Goal: Task Accomplishment & Management: Manage account settings

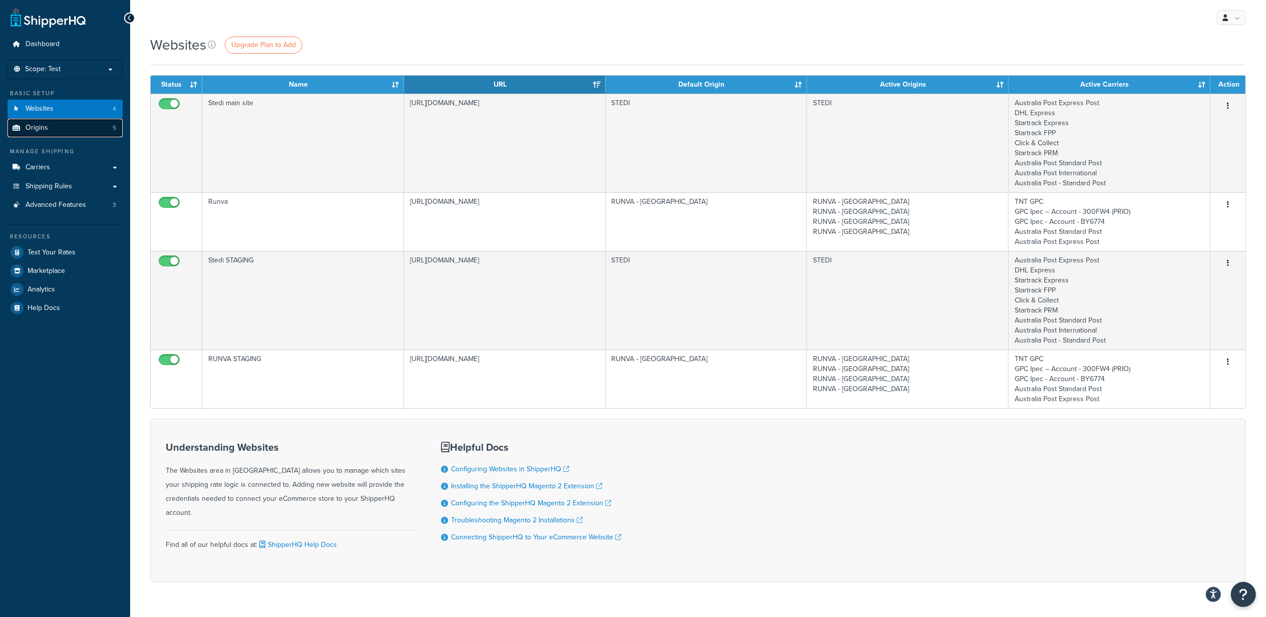
click at [78, 129] on link "Origins 5" at bounding box center [65, 128] width 115 height 19
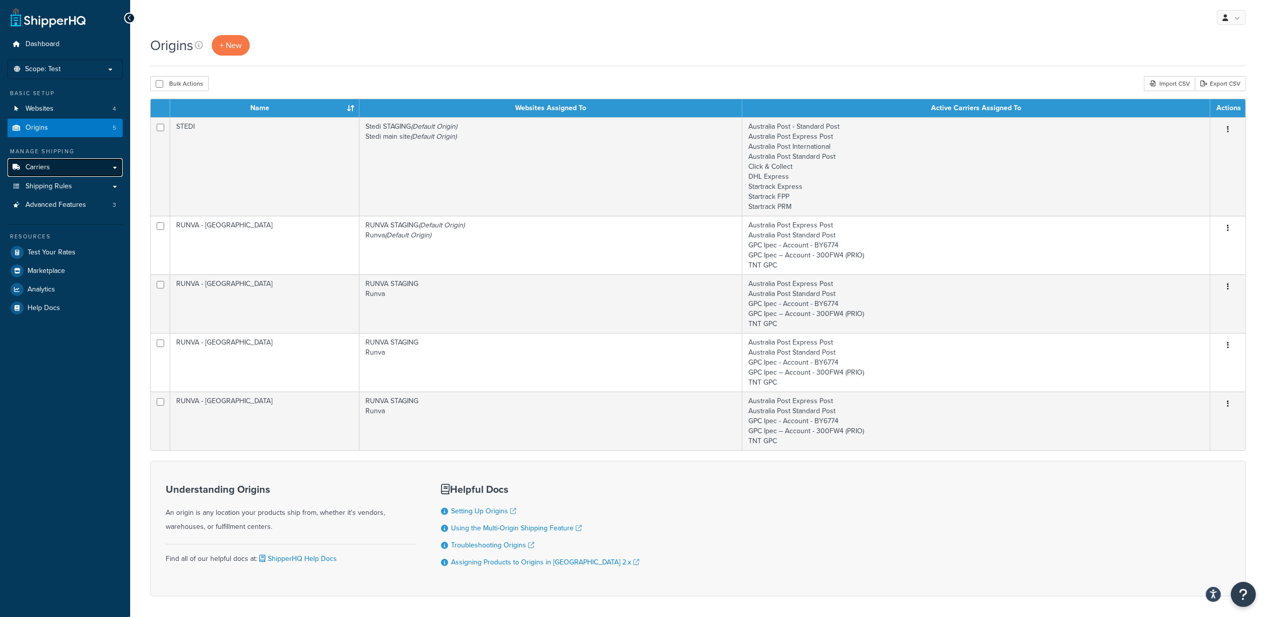
click at [69, 167] on link "Carriers" at bounding box center [65, 167] width 115 height 19
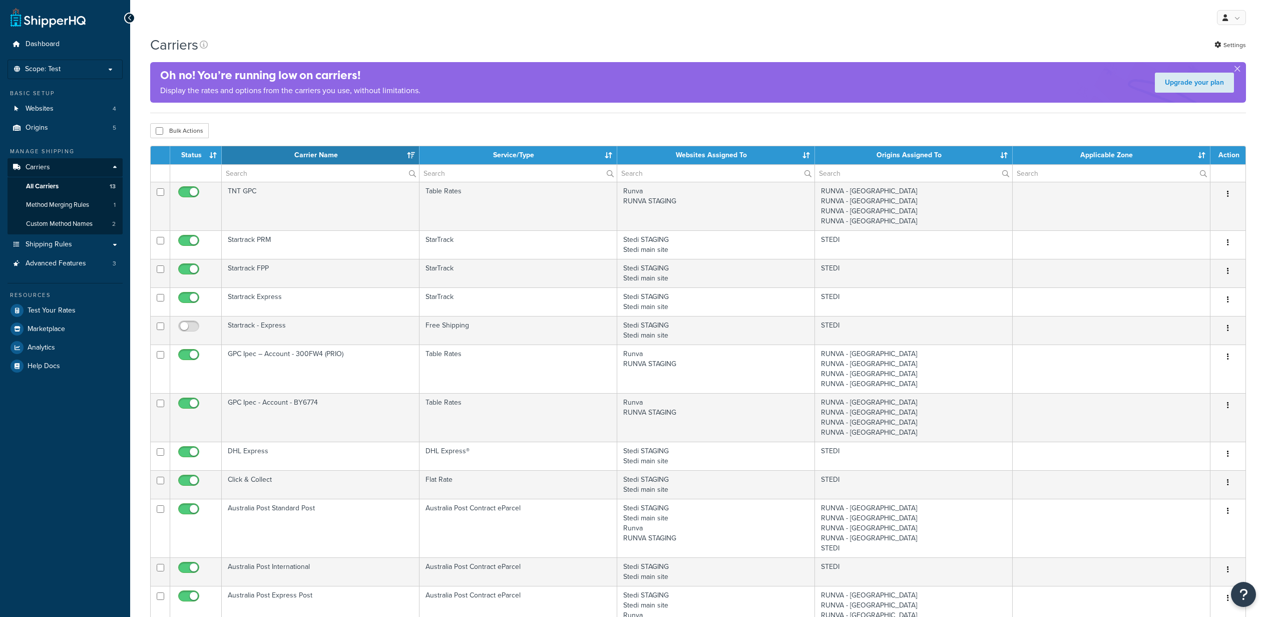
select select "15"
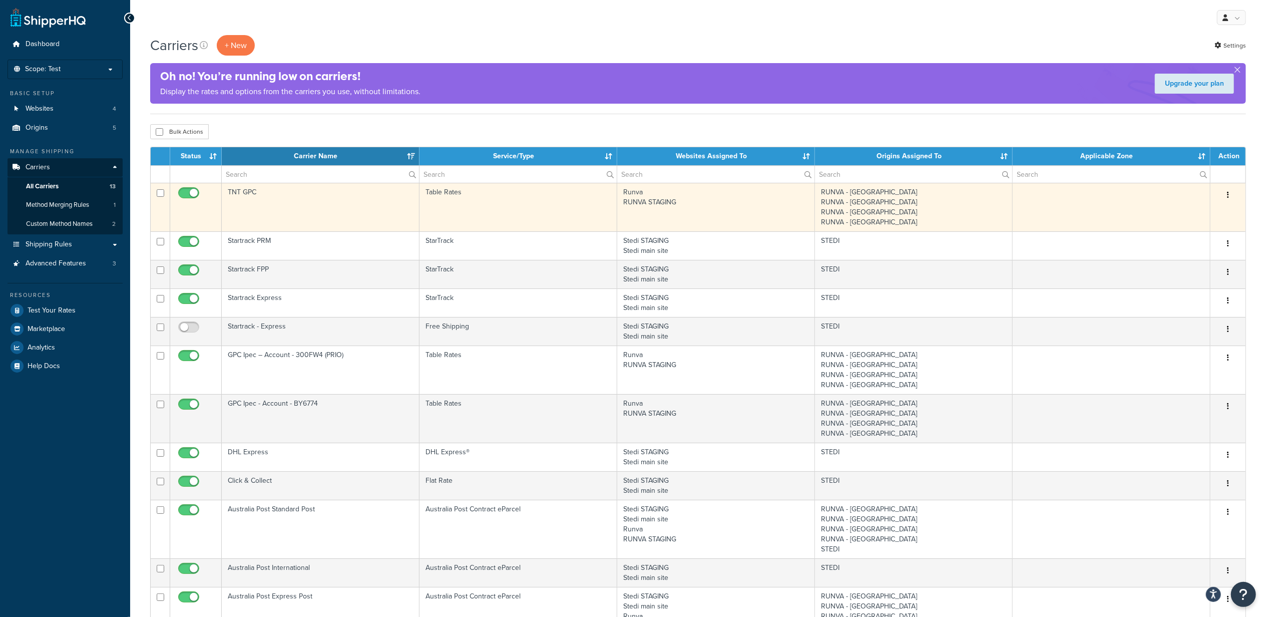
click at [1227, 195] on icon "button" at bounding box center [1228, 194] width 2 height 7
click at [1174, 216] on link "Edit" at bounding box center [1187, 216] width 79 height 21
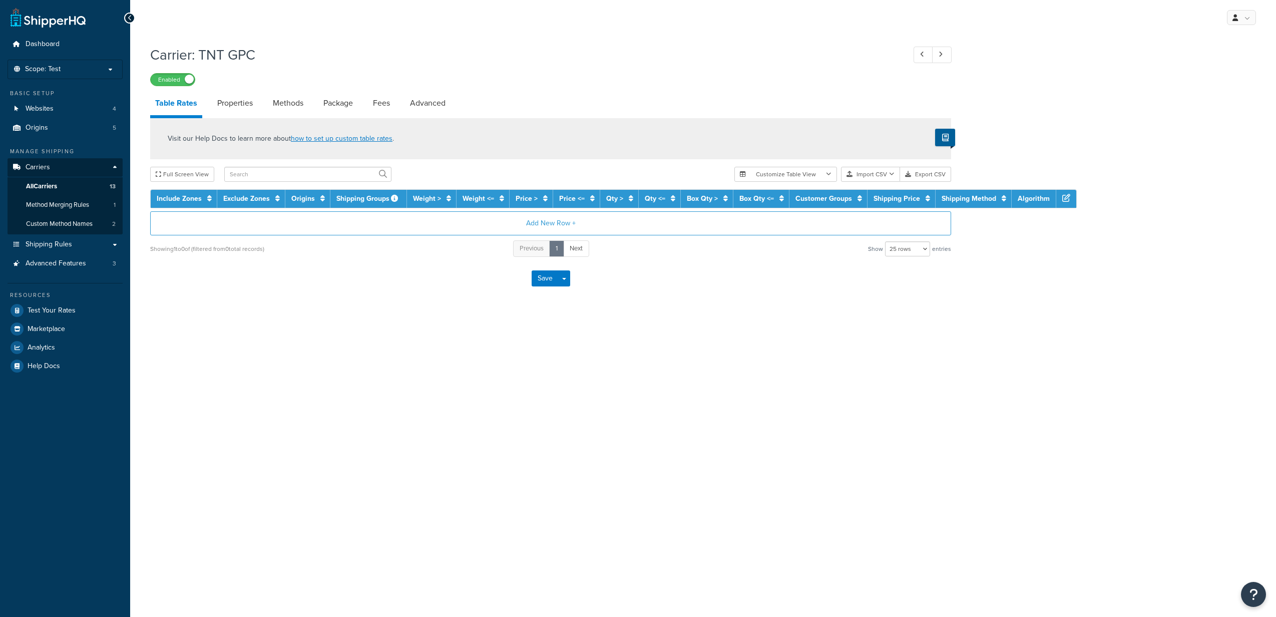
select select "25"
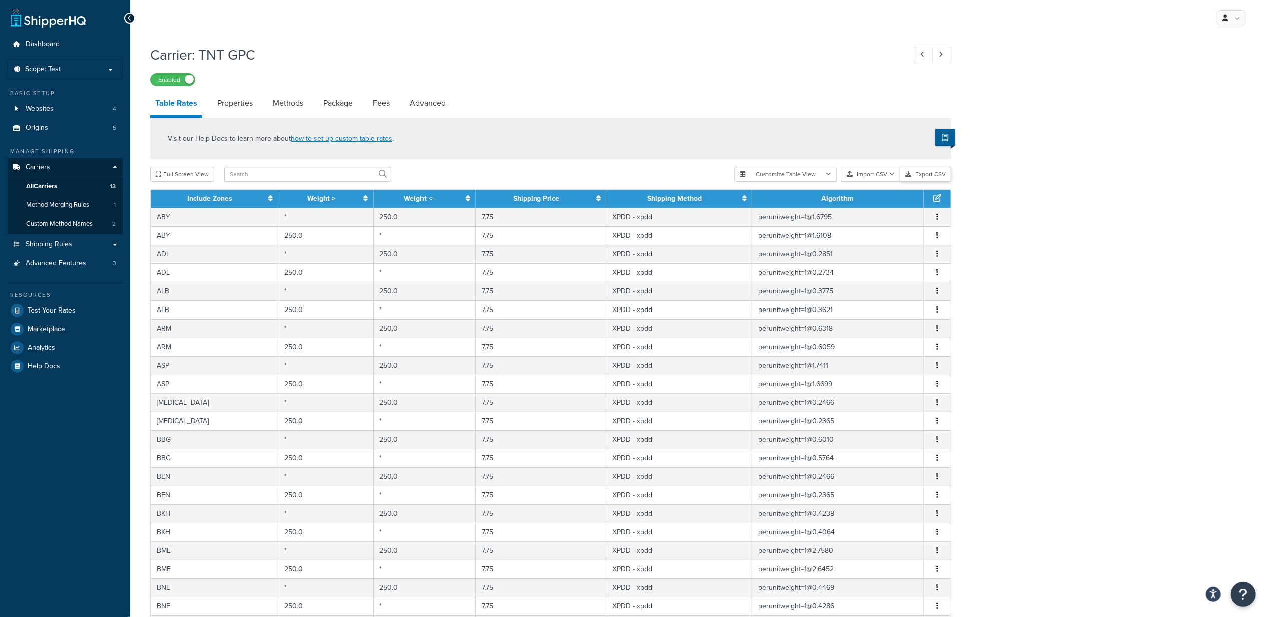
click at [921, 171] on button "Export CSV" at bounding box center [925, 174] width 51 height 15
click at [936, 218] on icon "button" at bounding box center [937, 216] width 2 height 7
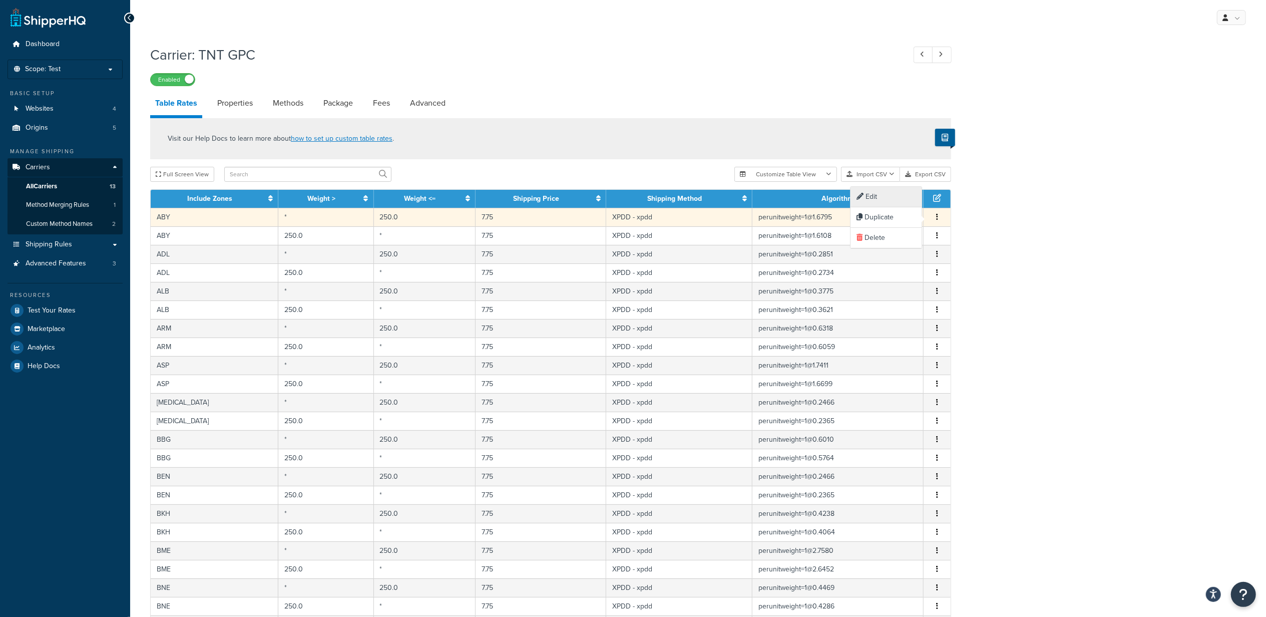
click at [888, 197] on div "Edit" at bounding box center [886, 197] width 71 height 21
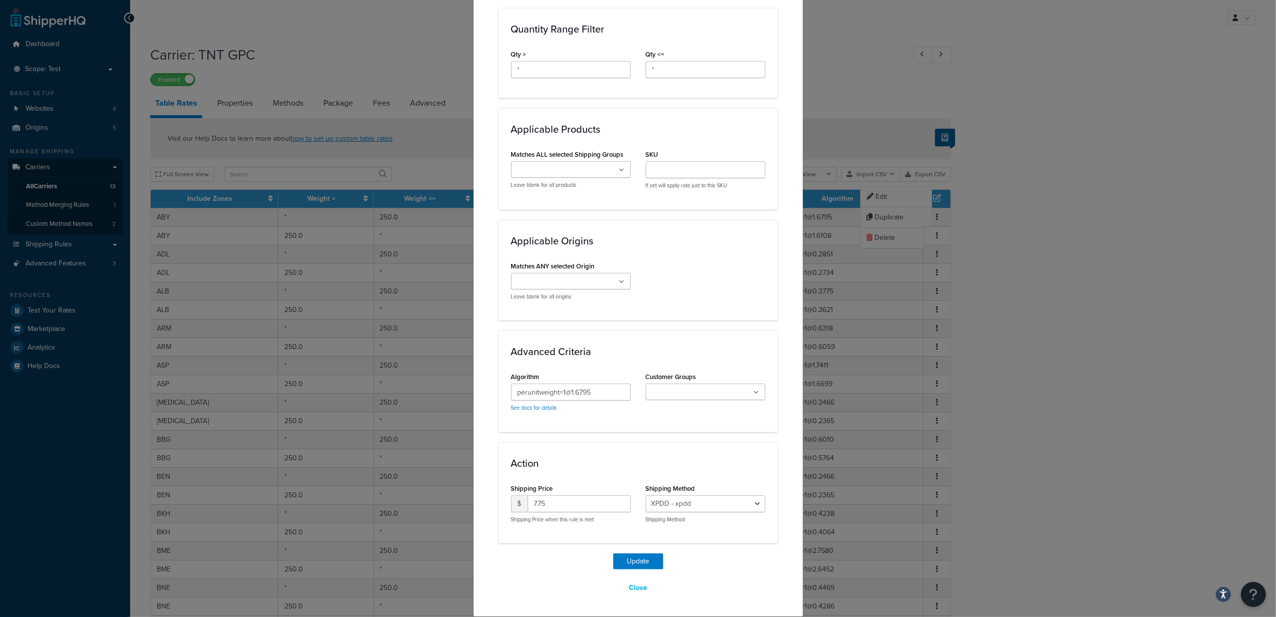
scroll to position [459, 0]
click at [620, 280] on icon at bounding box center [622, 282] width 5 height 6
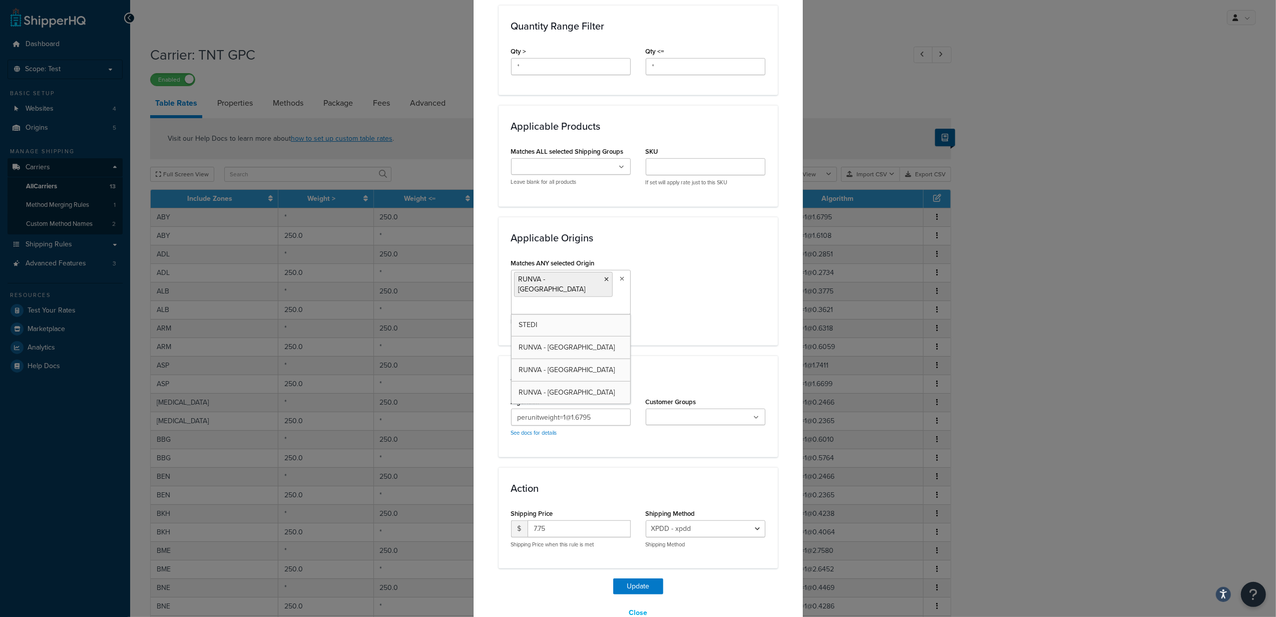
click at [693, 311] on div "Matches ANY selected Origin RUNVA - Melbourne STEDI RUNVA - Perth RUNVA - Brisb…" at bounding box center [638, 294] width 269 height 77
click at [635, 578] on button "Update" at bounding box center [638, 586] width 50 height 16
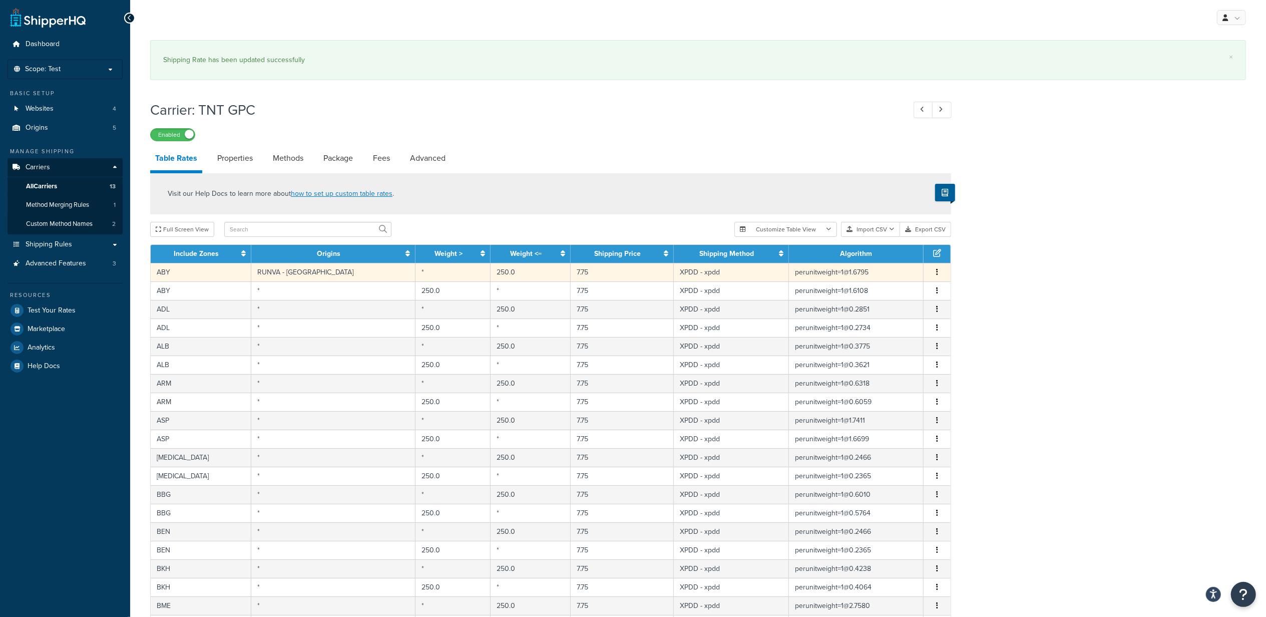
click at [936, 272] on icon "button" at bounding box center [937, 271] width 2 height 7
click at [912, 273] on div "Duplicate" at bounding box center [886, 273] width 71 height 21
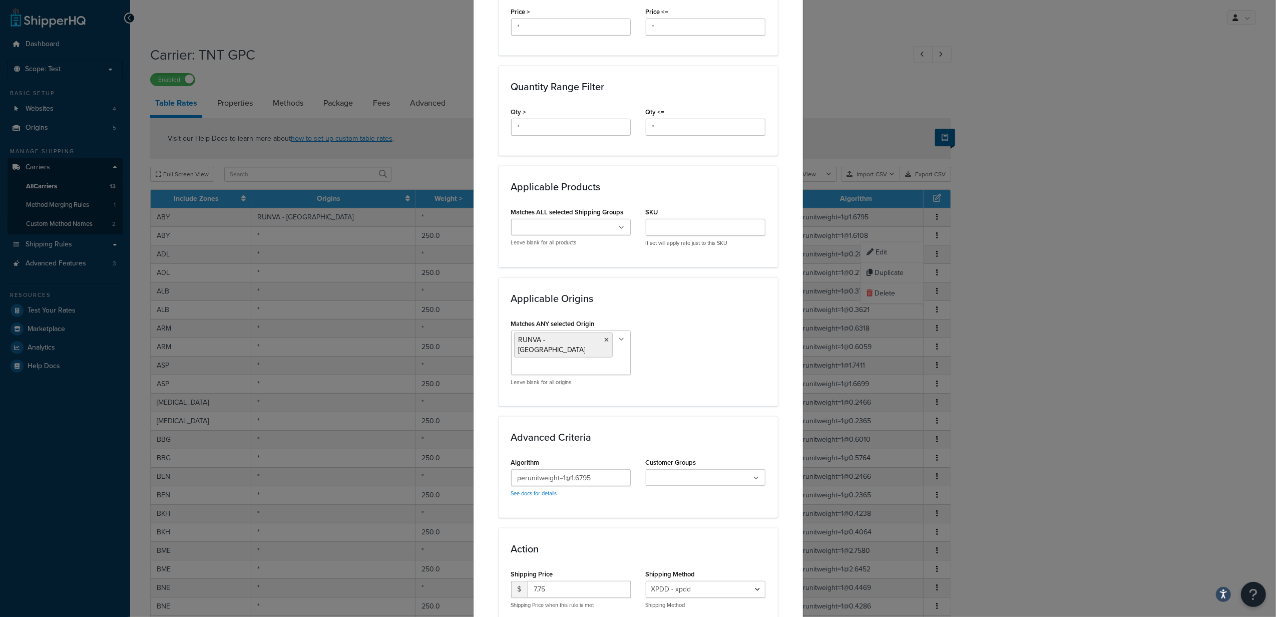
scroll to position [467, 0]
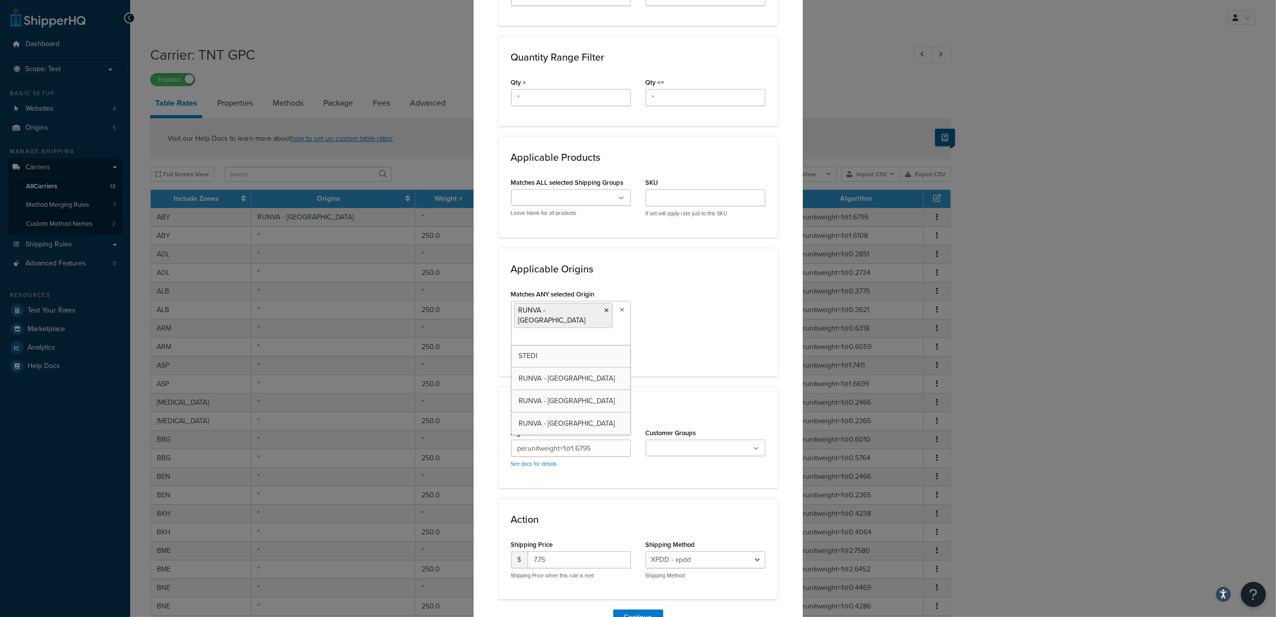
click at [620, 313] on icon at bounding box center [622, 310] width 5 height 6
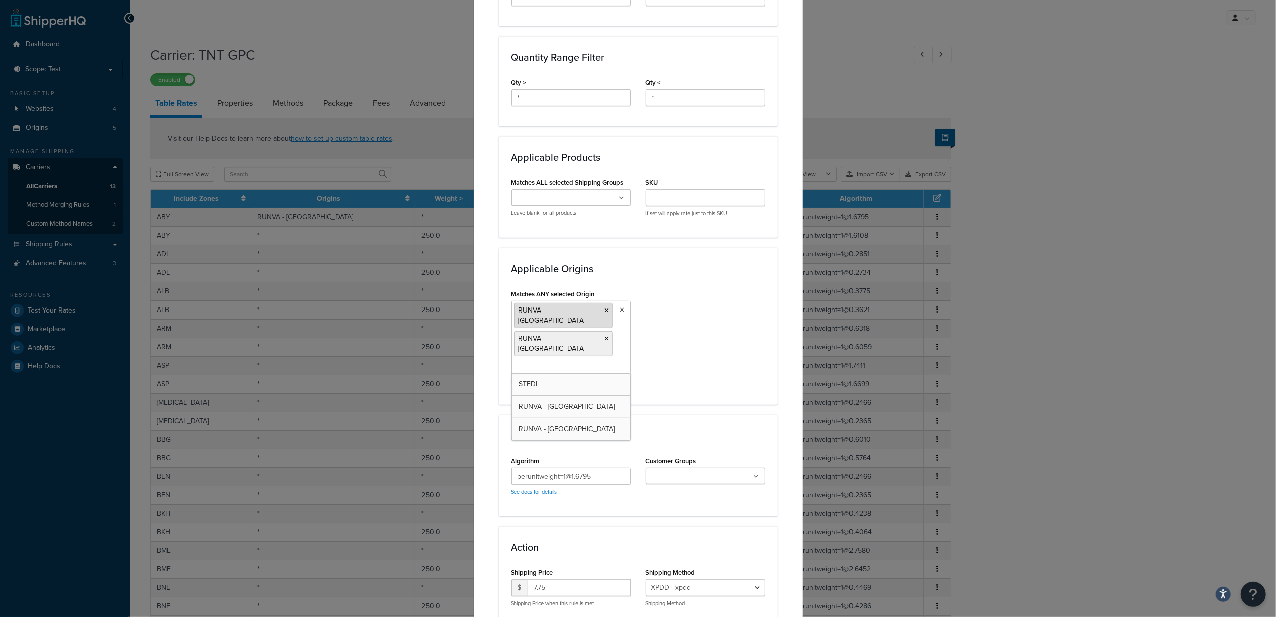
click at [605, 311] on icon at bounding box center [607, 310] width 5 height 6
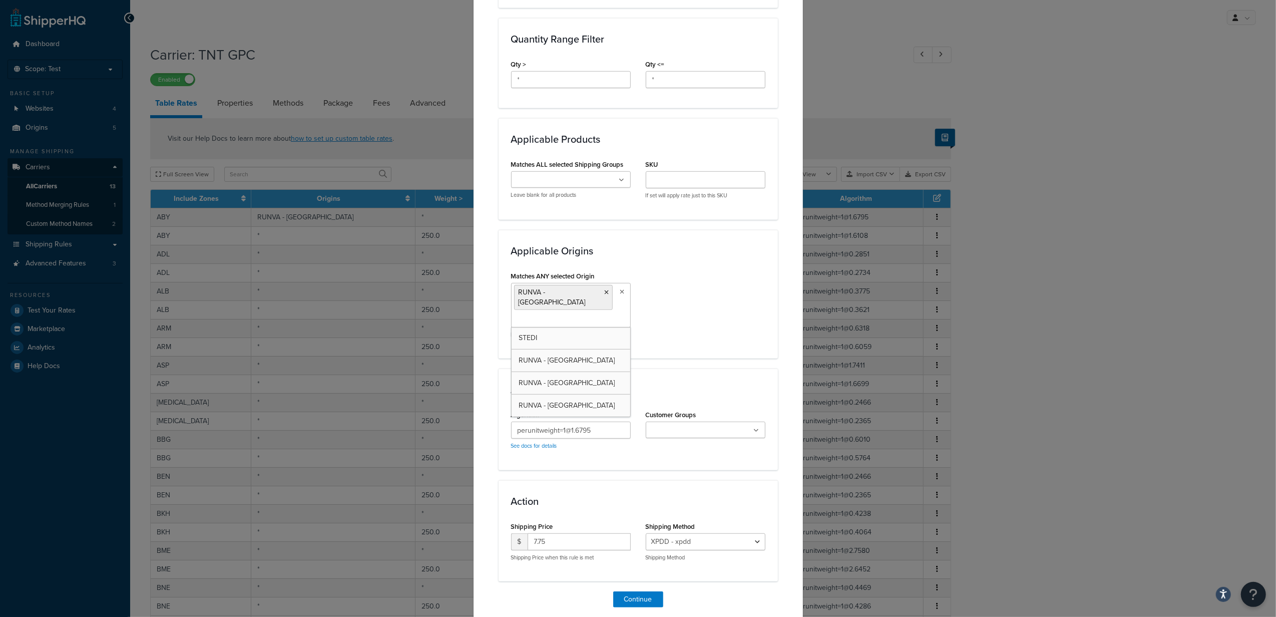
scroll to position [517, 0]
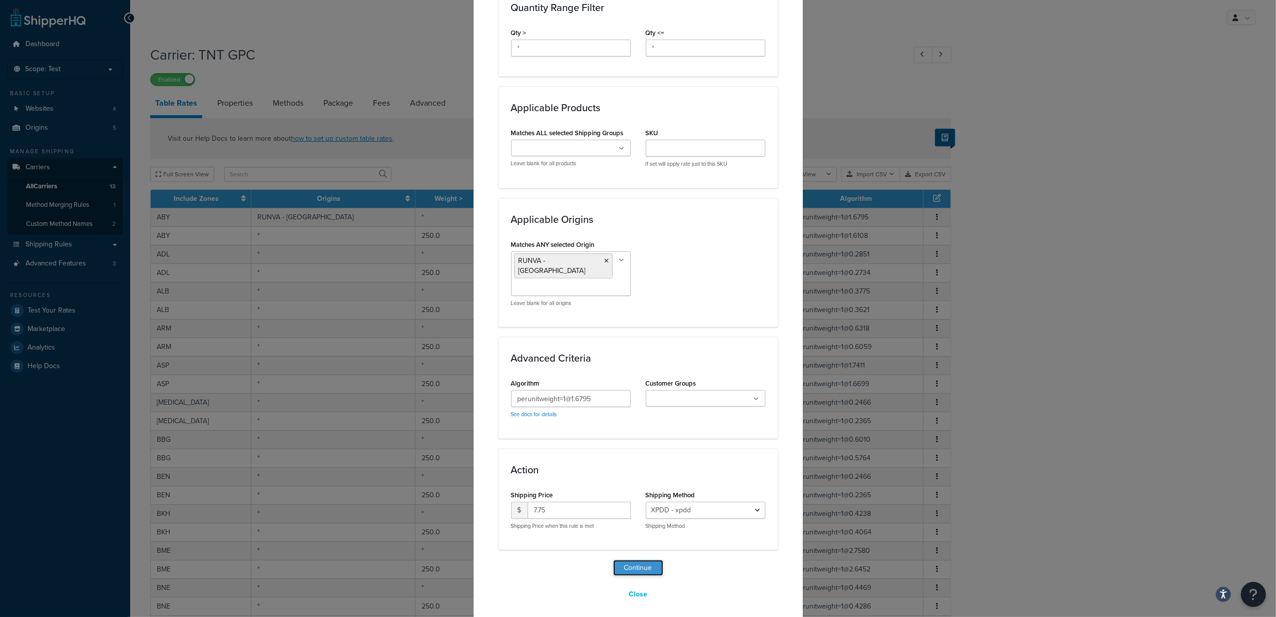
click at [632, 563] on button "Continue" at bounding box center [638, 568] width 50 height 16
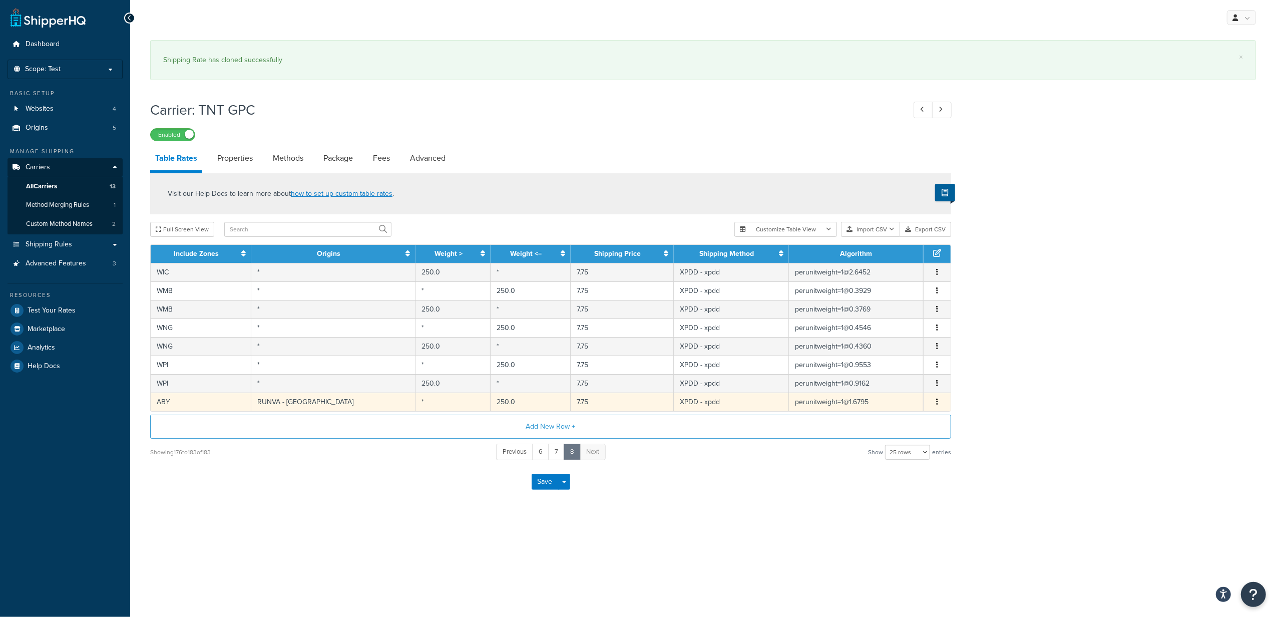
click at [934, 401] on button "button" at bounding box center [937, 401] width 8 height 11
click at [883, 403] on div "Duplicate" at bounding box center [886, 403] width 71 height 21
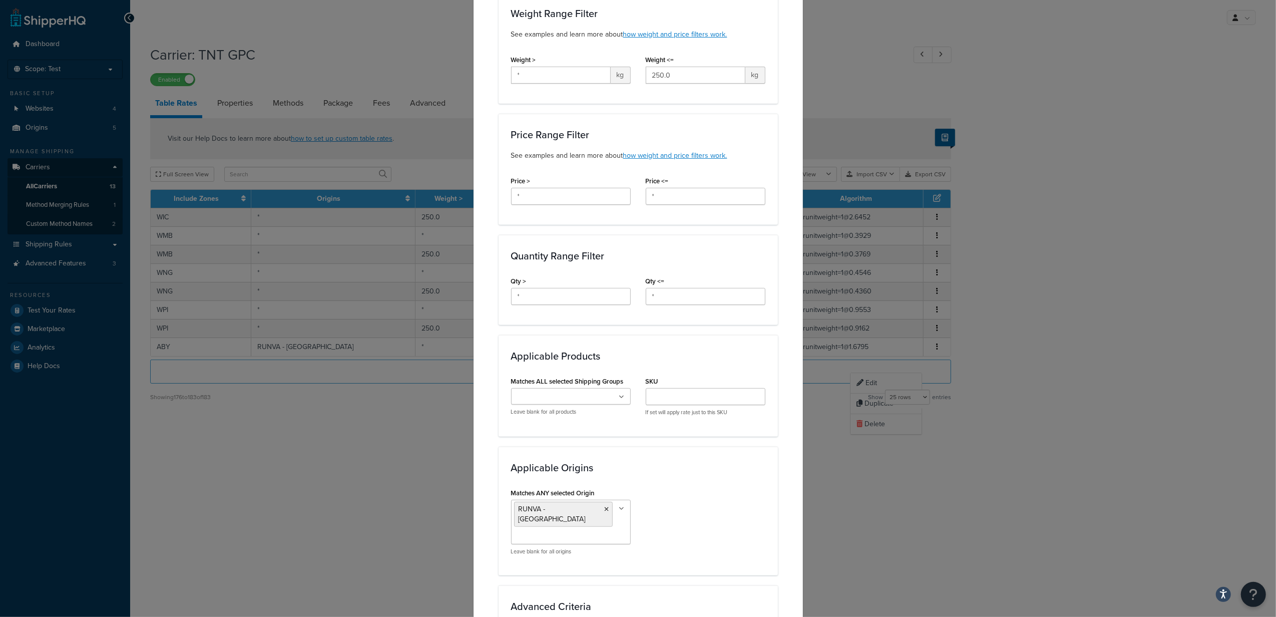
scroll to position [400, 0]
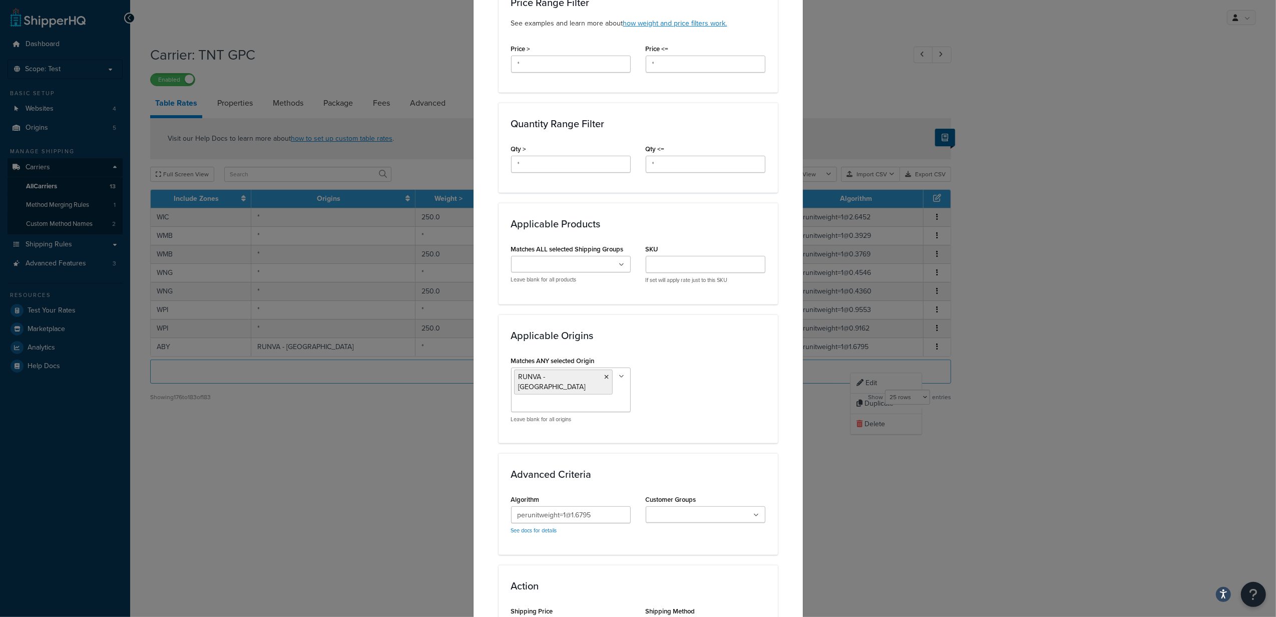
click at [619, 377] on icon at bounding box center [622, 376] width 6 height 6
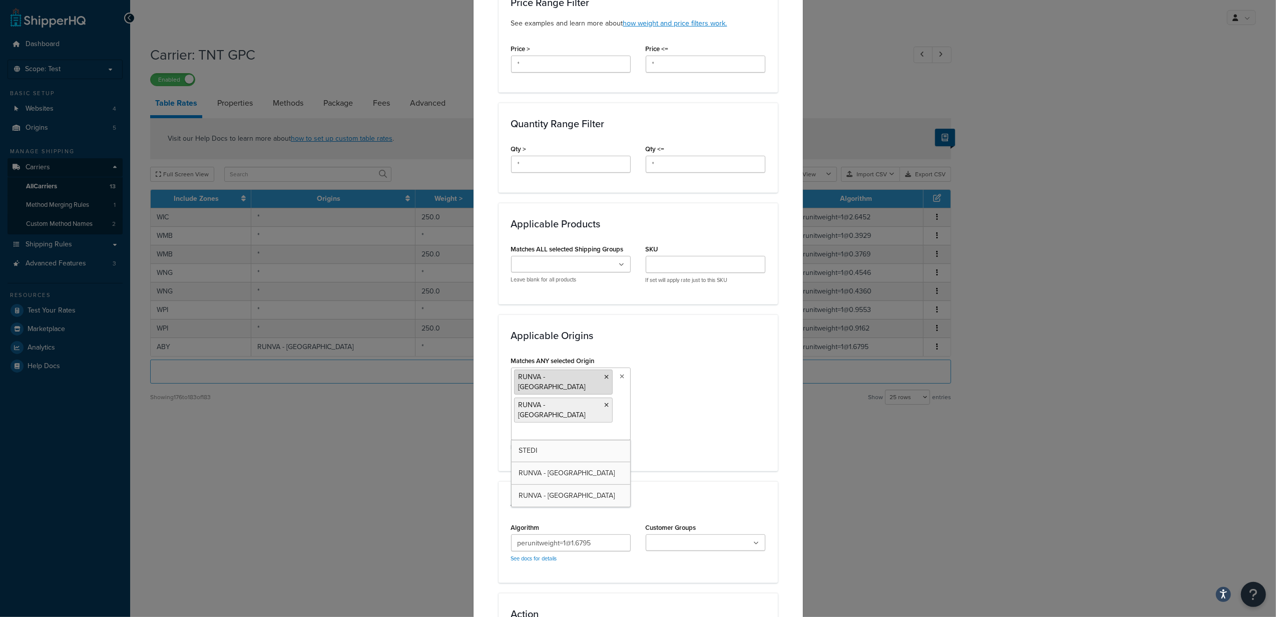
click at [605, 377] on icon at bounding box center [607, 377] width 5 height 6
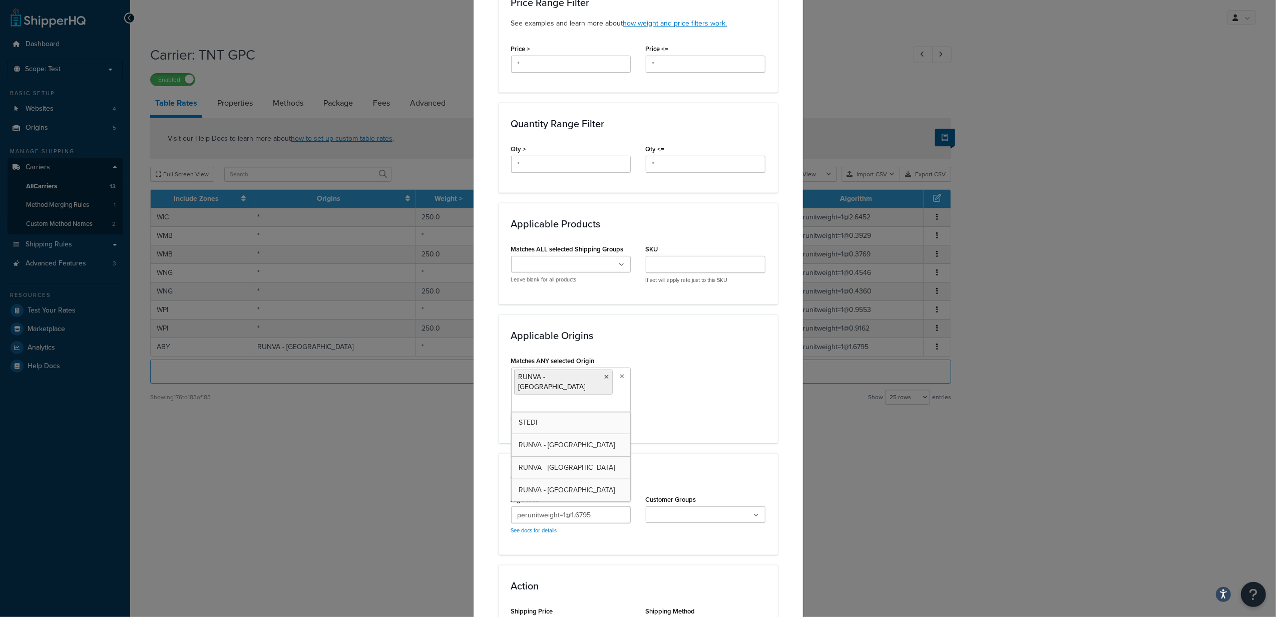
click at [670, 383] on div "Matches ANY selected Origin RUNVA - Brisbane STEDI RUNVA - Melbourne RUNVA - Pe…" at bounding box center [638, 391] width 269 height 77
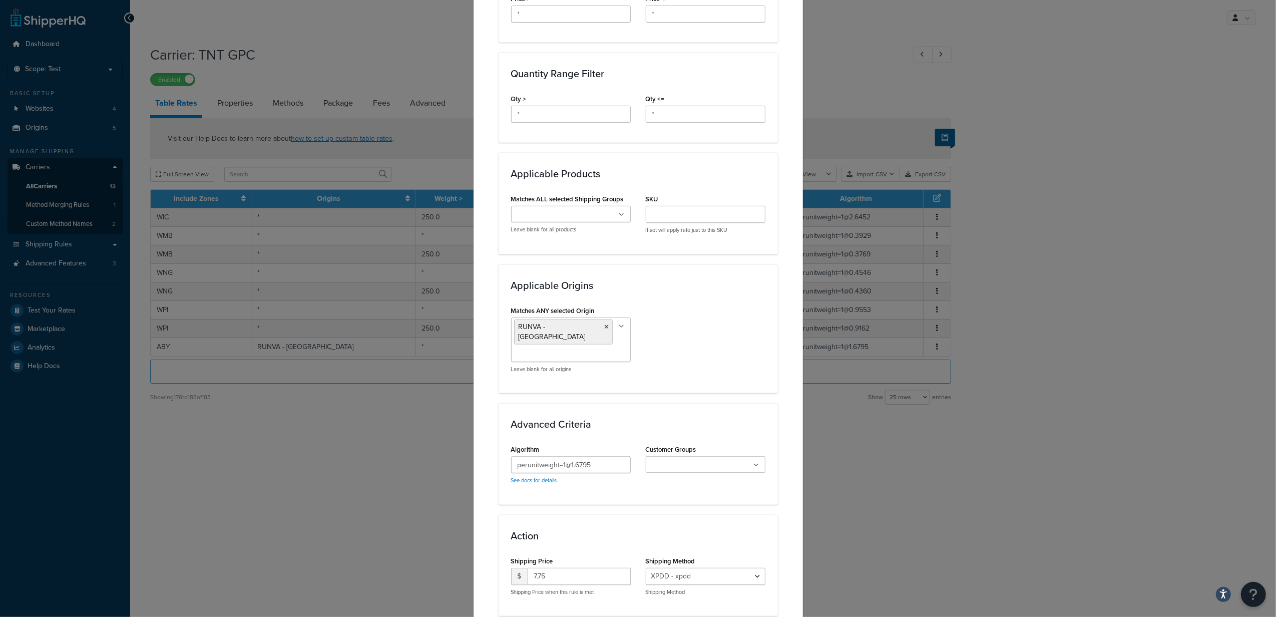
scroll to position [517, 0]
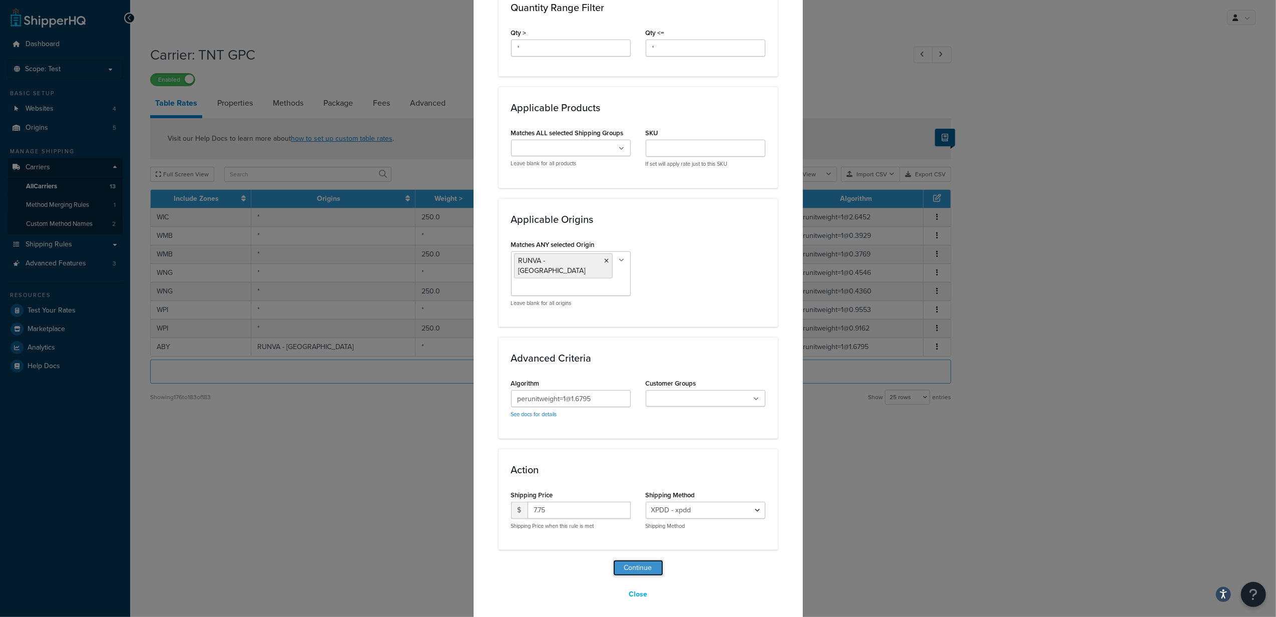
click at [635, 563] on button "Continue" at bounding box center [638, 568] width 50 height 16
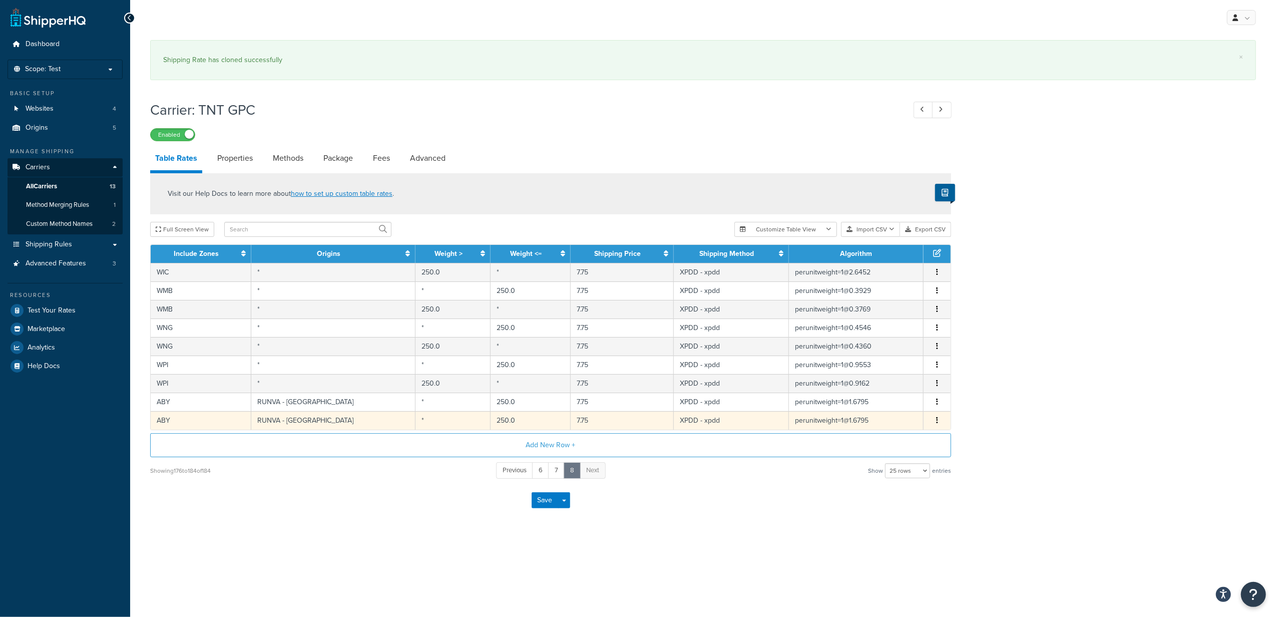
click at [936, 421] on icon "button" at bounding box center [937, 419] width 2 height 7
click at [860, 420] on icon at bounding box center [860, 421] width 6 height 7
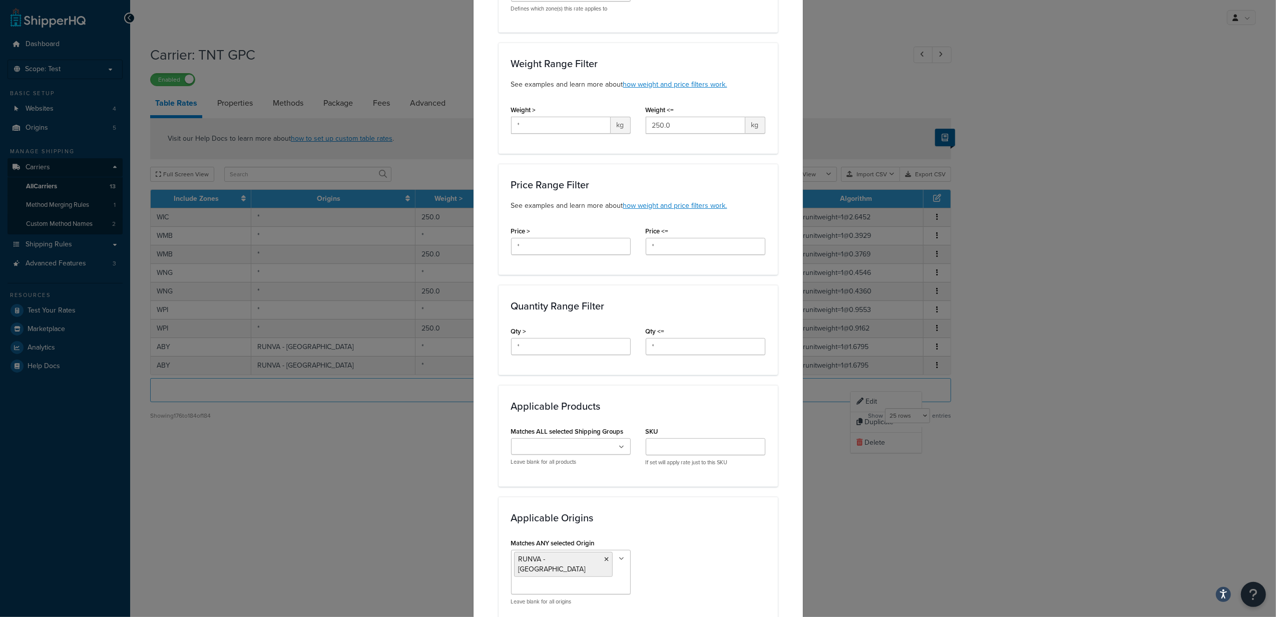
scroll to position [267, 0]
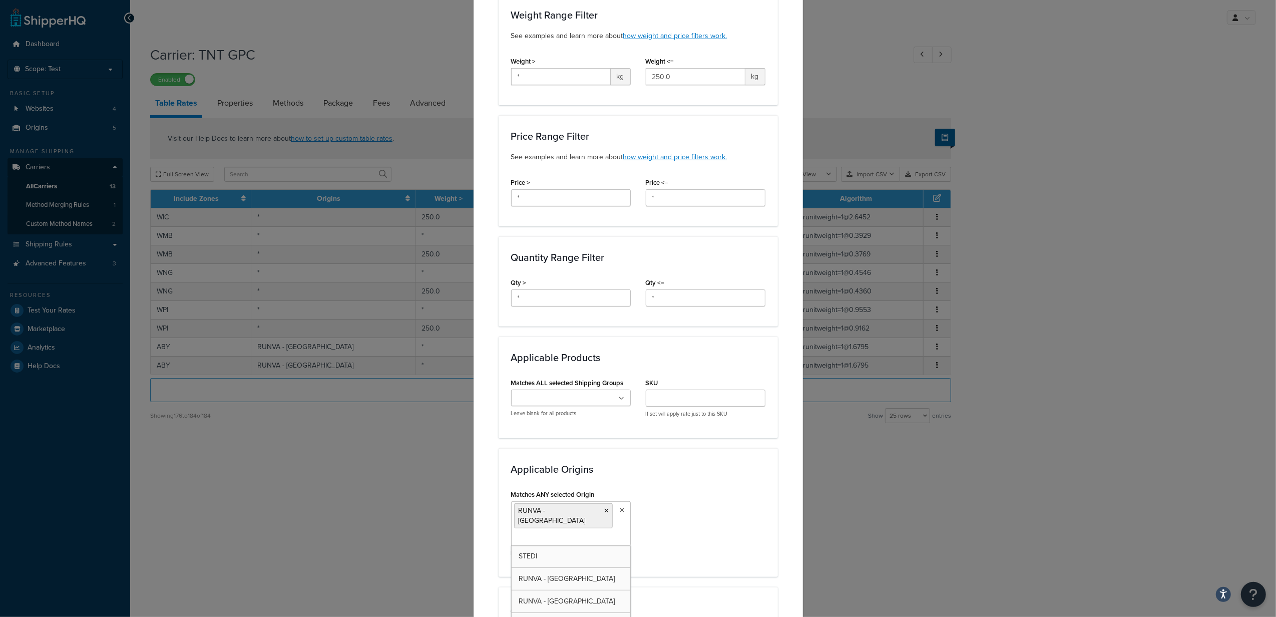
click at [620, 511] on icon at bounding box center [622, 510] width 5 height 6
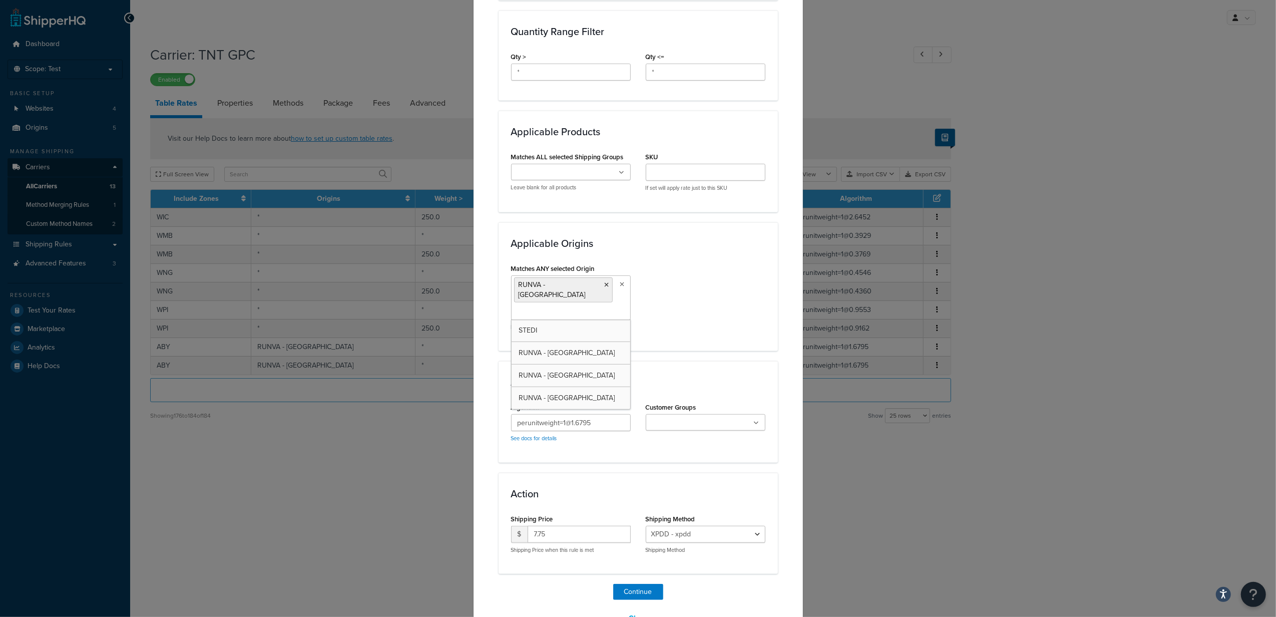
scroll to position [517, 0]
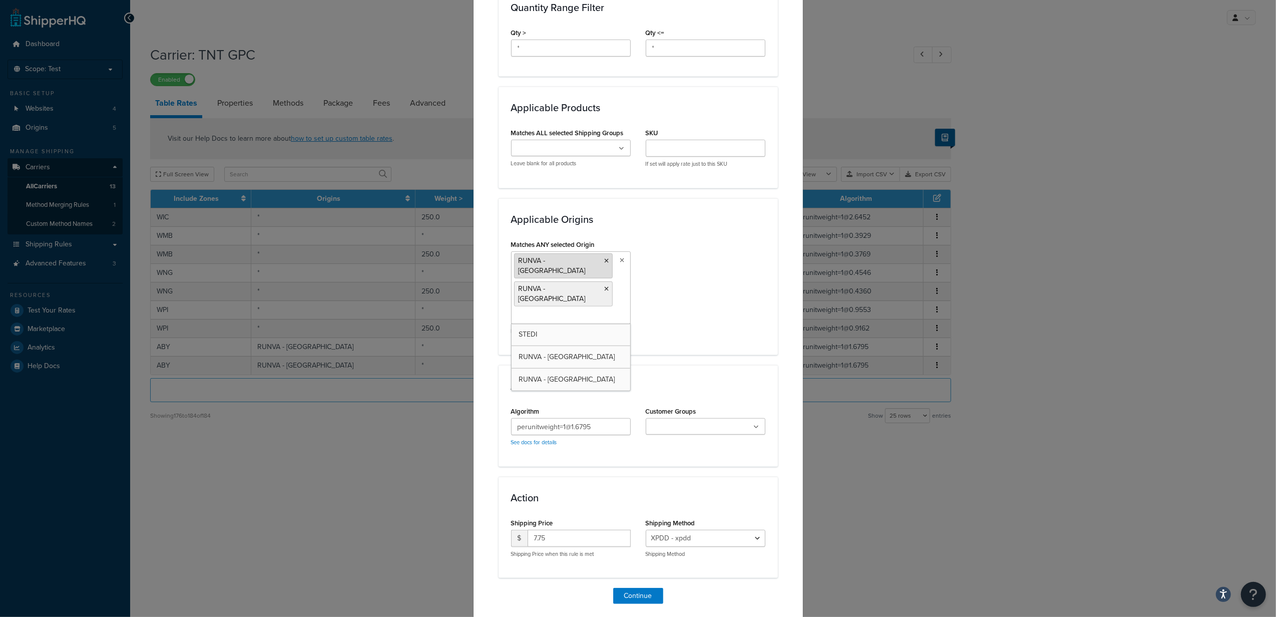
click at [605, 262] on icon at bounding box center [607, 261] width 5 height 6
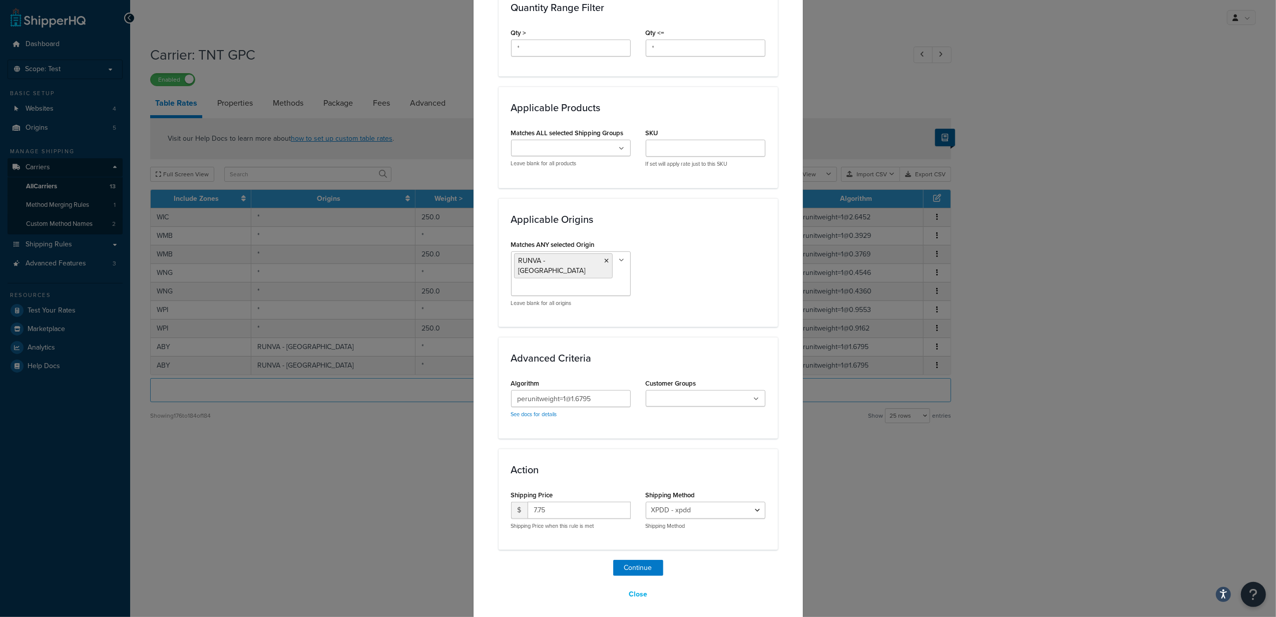
click at [707, 289] on div "Matches ANY selected Origin RUNVA - Sydney STEDI RUNVA - Melbourne RUNVA - Pert…" at bounding box center [638, 275] width 269 height 77
click at [623, 560] on button "Continue" at bounding box center [638, 568] width 50 height 16
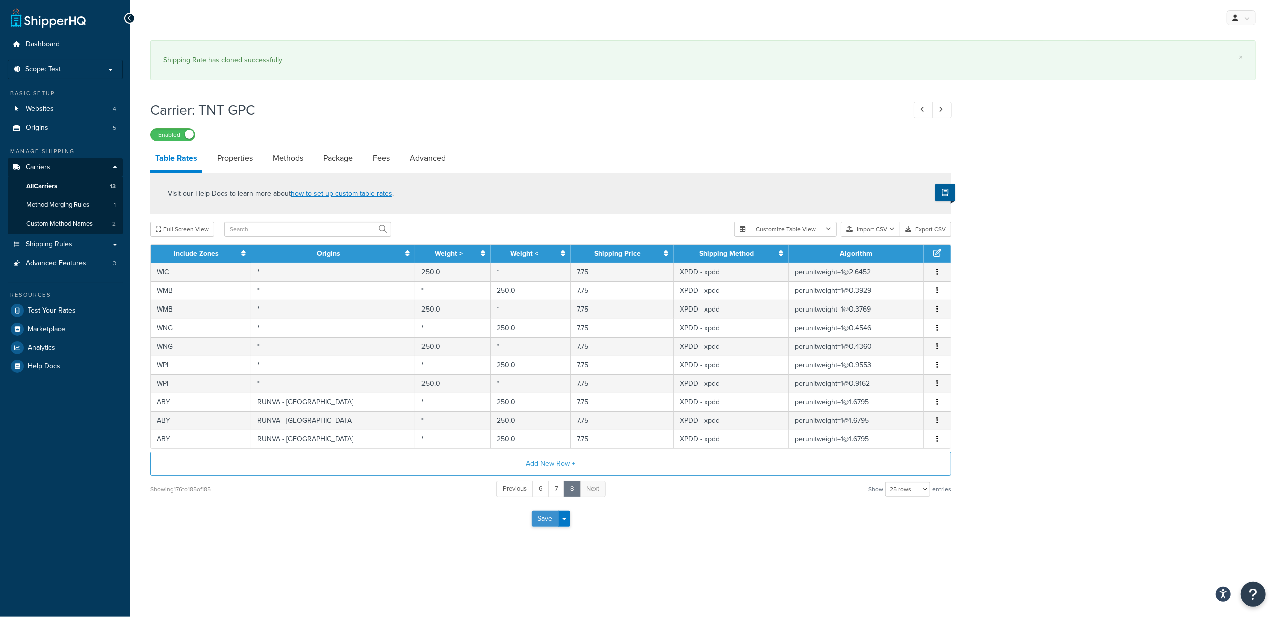
click at [542, 523] on button "Save" at bounding box center [545, 519] width 27 height 16
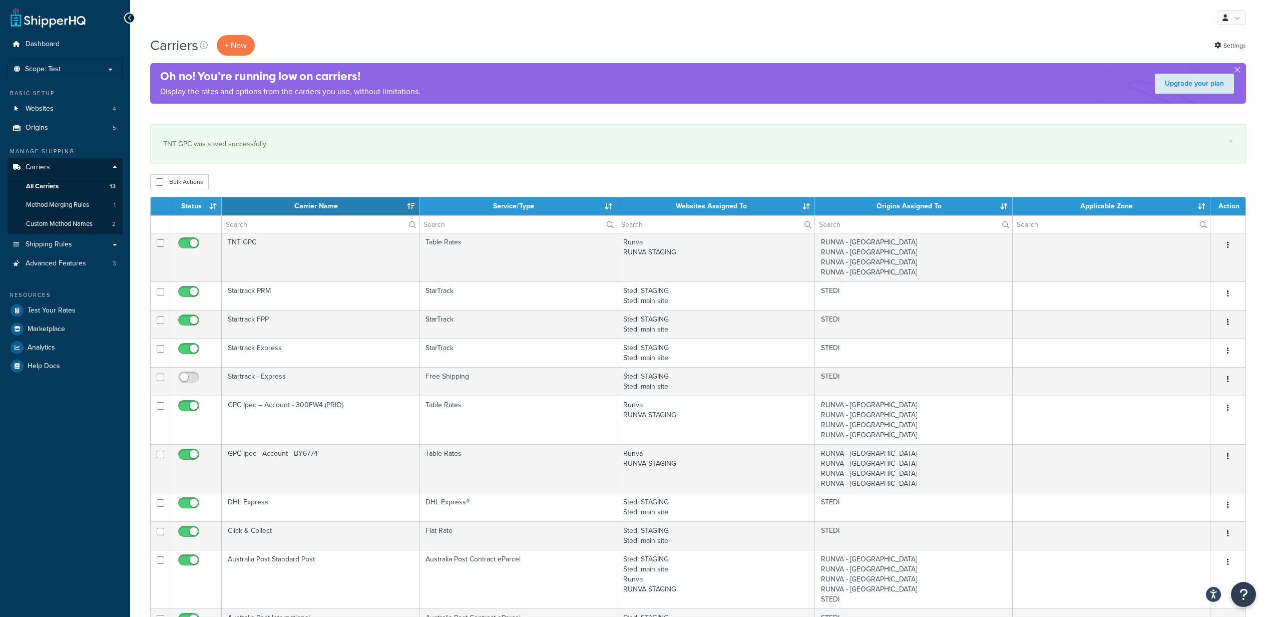
select select "15"
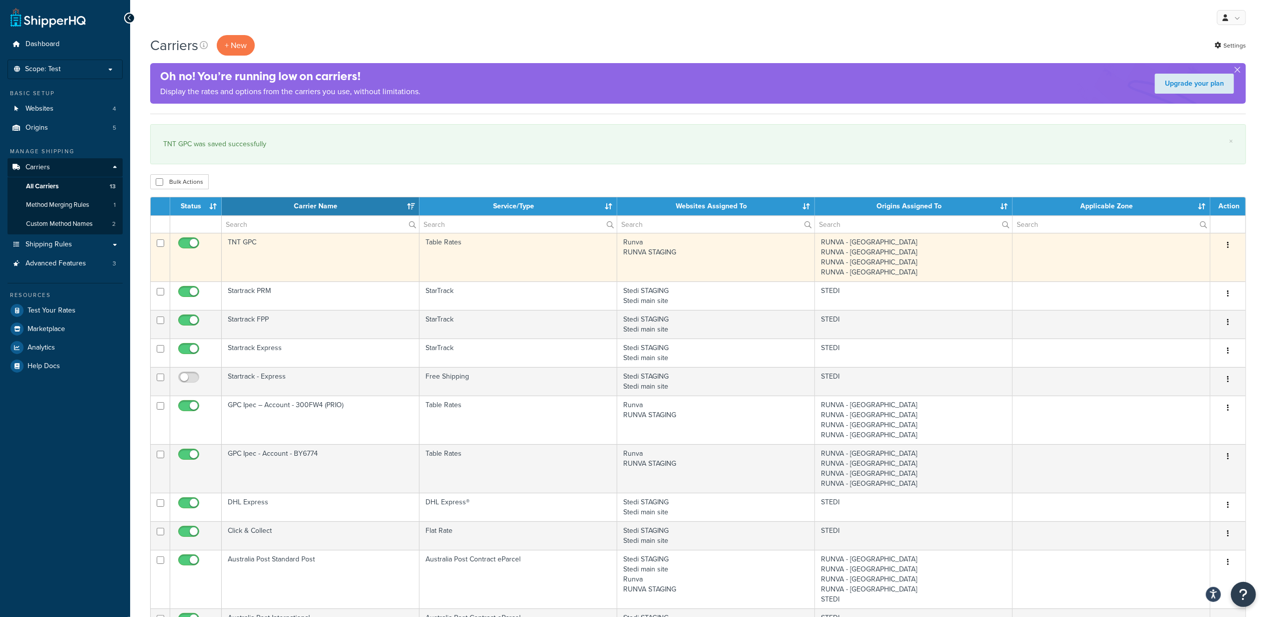
click at [557, 258] on td "Table Rates" at bounding box center [519, 257] width 198 height 49
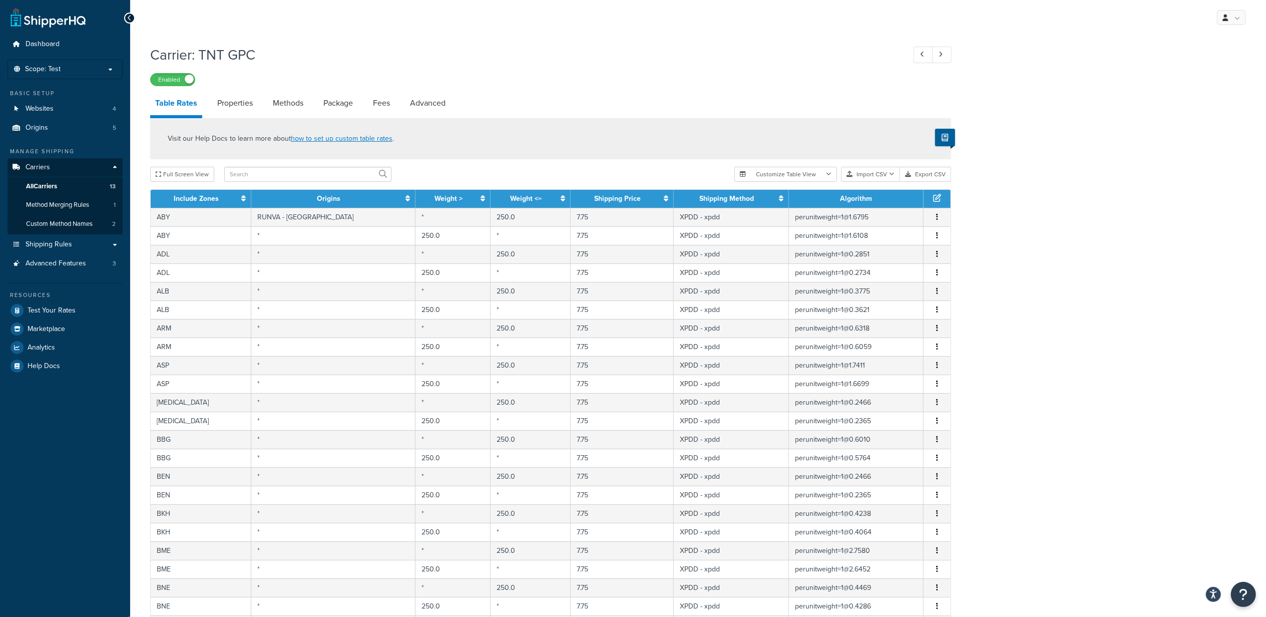
scroll to position [200, 0]
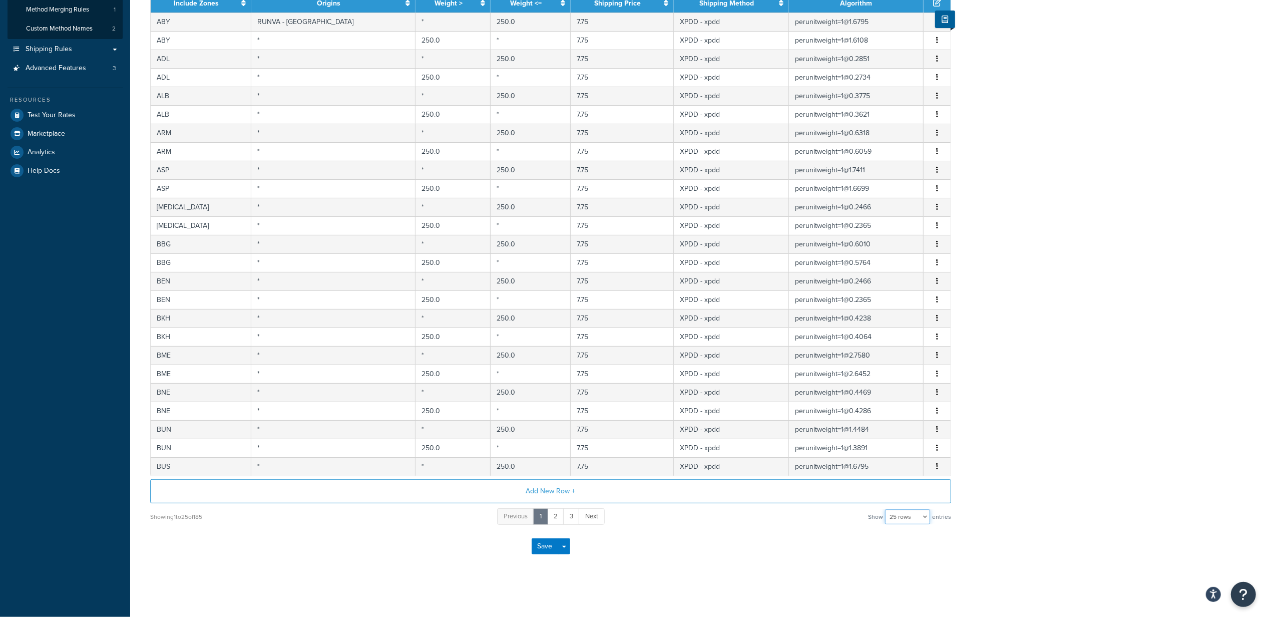
click at [909, 519] on select "10 rows 15 rows 25 rows 50 rows 100 rows 1000 rows" at bounding box center [907, 516] width 45 height 15
select select "1000"
click at [886, 509] on select "10 rows 15 rows 25 rows 50 rows 100 rows 1000 rows" at bounding box center [907, 516] width 45 height 15
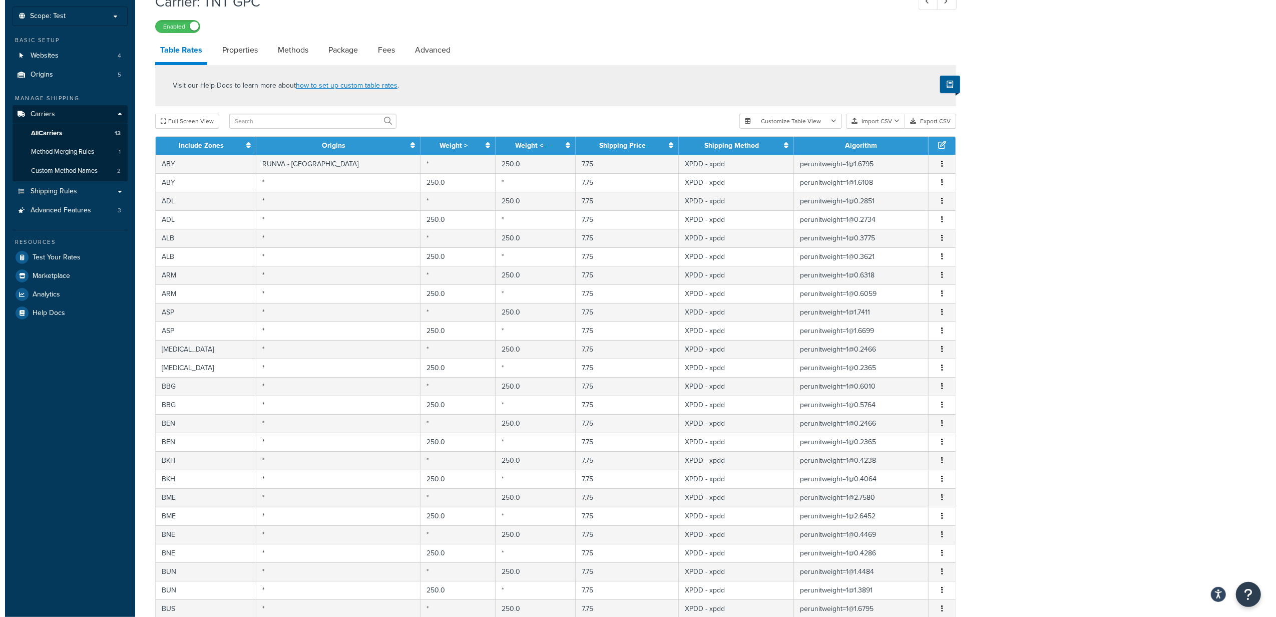
scroll to position [3190, 0]
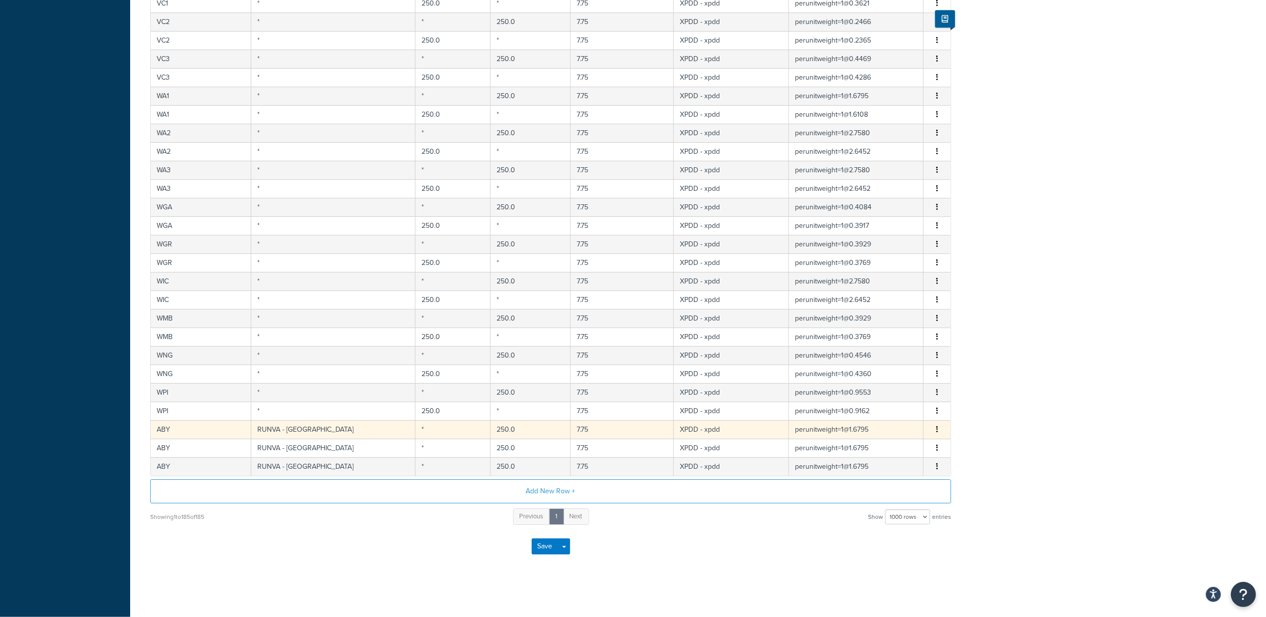
click at [491, 429] on td "250.0" at bounding box center [531, 429] width 80 height 19
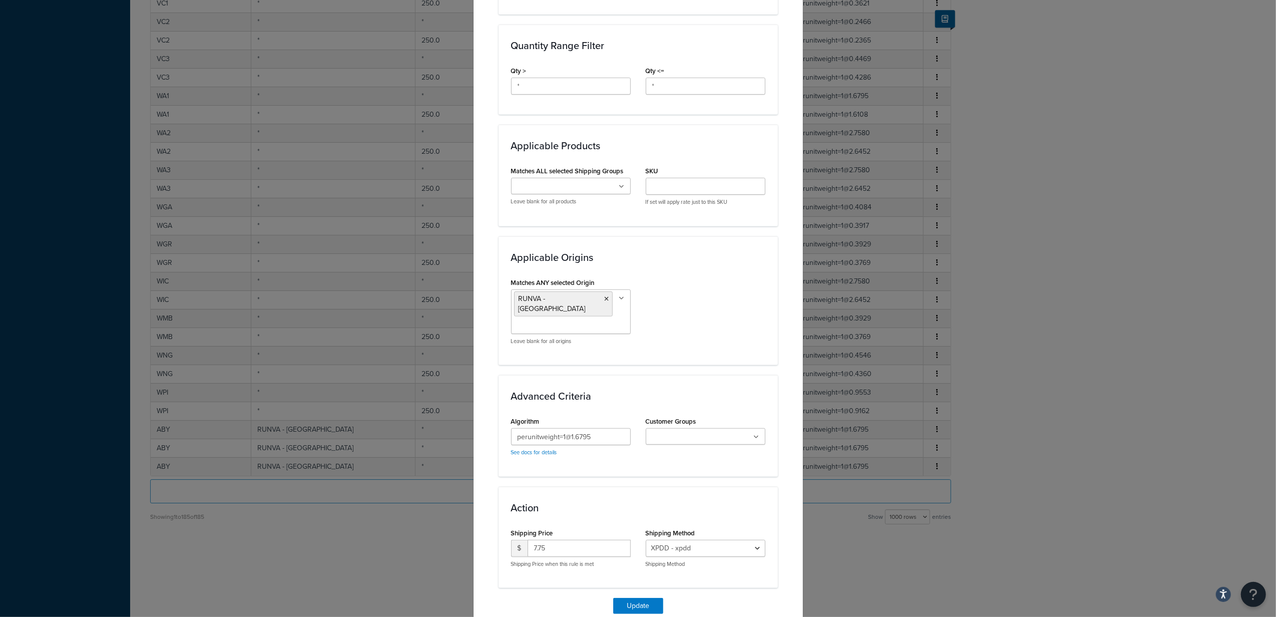
scroll to position [477, 0]
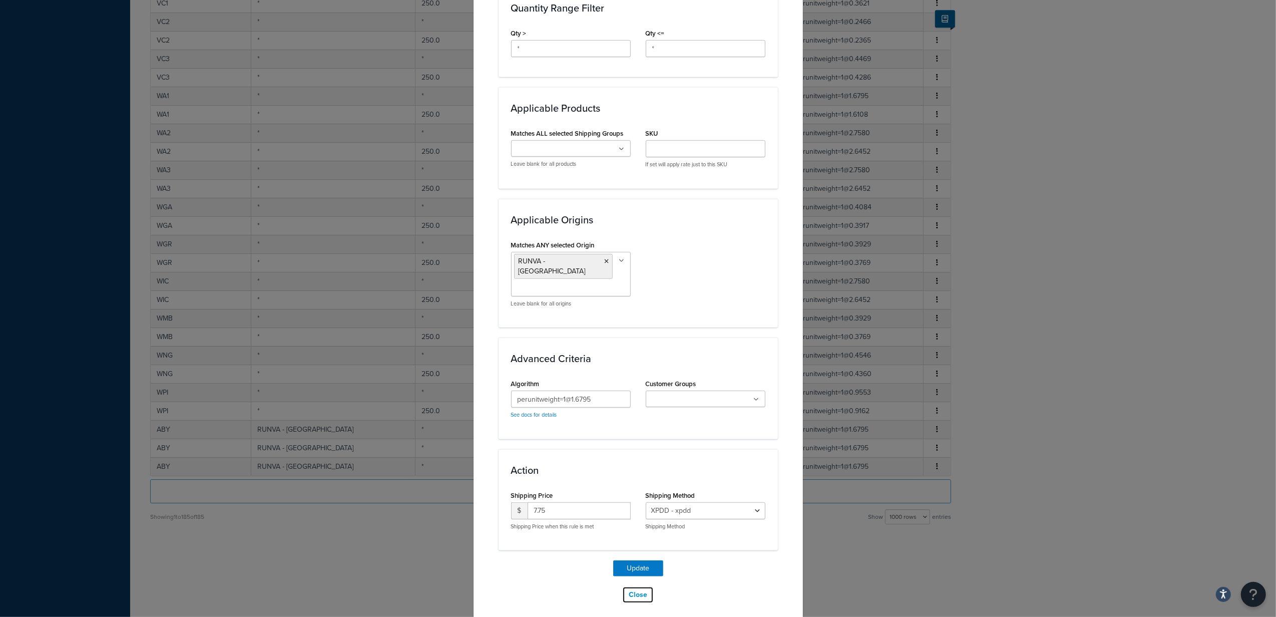
click at [631, 586] on button "Close" at bounding box center [638, 594] width 32 height 17
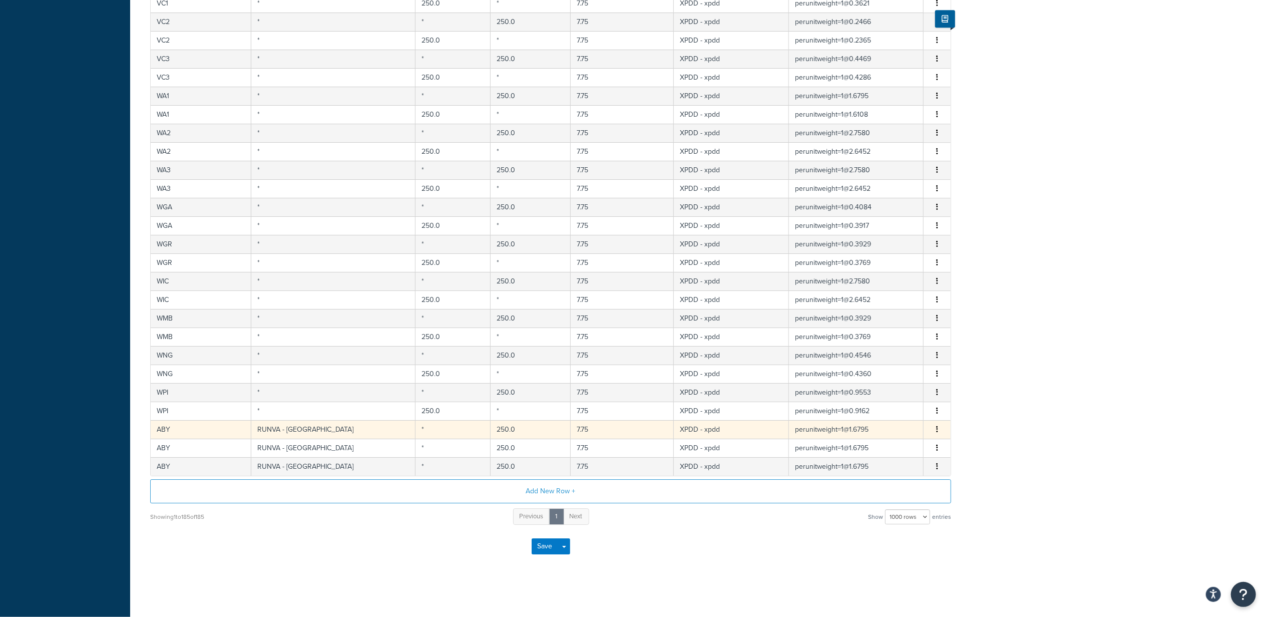
click at [491, 426] on td "250.0" at bounding box center [531, 429] width 80 height 19
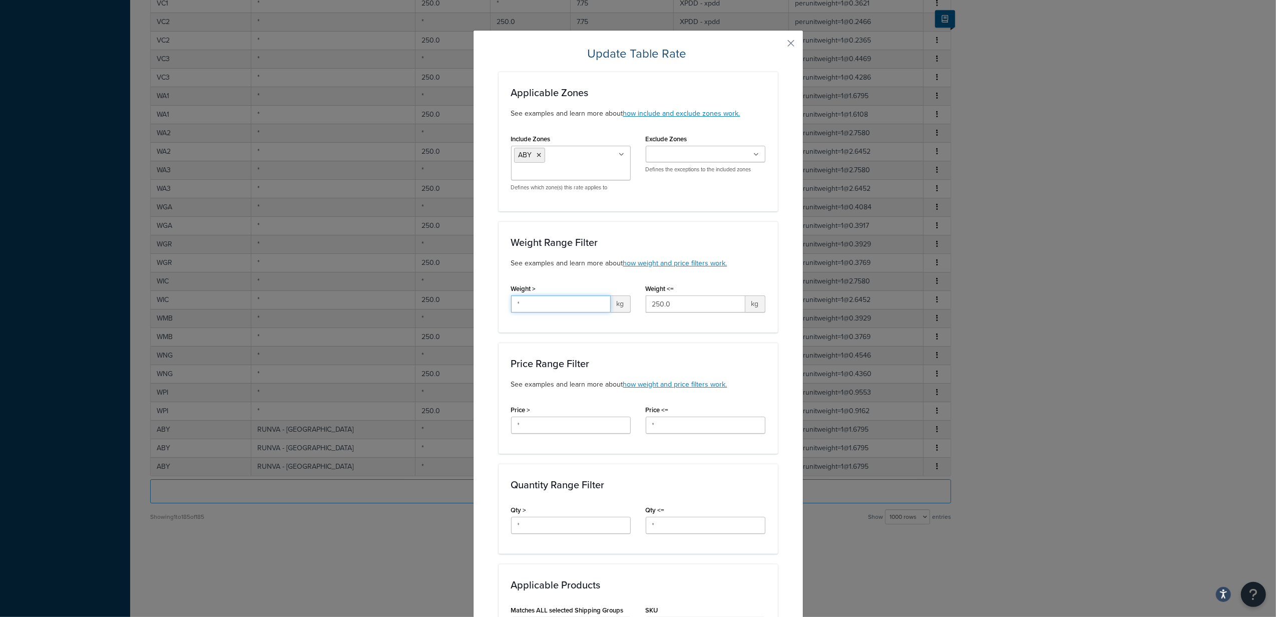
drag, startPoint x: 554, startPoint y: 303, endPoint x: 468, endPoint y: 304, distance: 86.1
click at [473, 304] on div "Update Table Rate Applicable Zones See examples and learn more about how includ…" at bounding box center [638, 565] width 330 height 1070
click at [682, 338] on div "Applicable Zones See examples and learn more about how include and exclude zone…" at bounding box center [638, 549] width 279 height 955
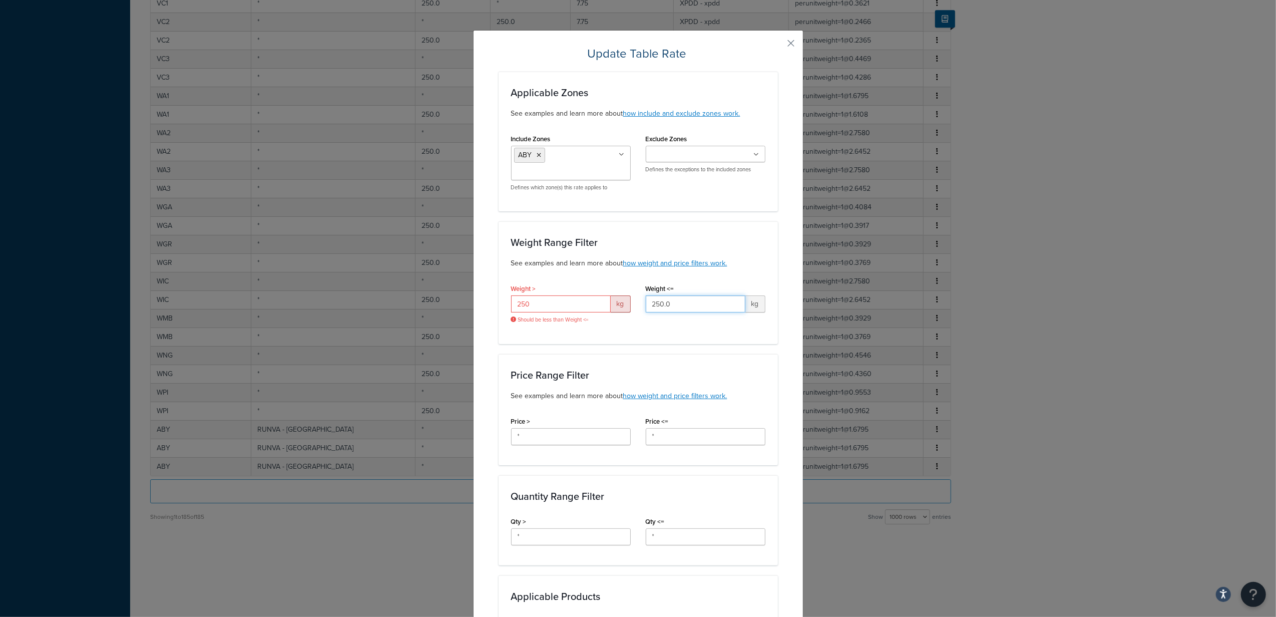
drag, startPoint x: 687, startPoint y: 304, endPoint x: 573, endPoint y: 301, distance: 114.2
click at [573, 301] on div "Weight > 250 kg Should be less than Weight <= Weight <= 250.0 kg" at bounding box center [638, 306] width 269 height 50
click at [573, 308] on input "250" at bounding box center [561, 303] width 100 height 17
type input "250.0"
click at [626, 343] on div "Weight Range Filter See examples and learn more about how weight and price filt…" at bounding box center [638, 282] width 279 height 122
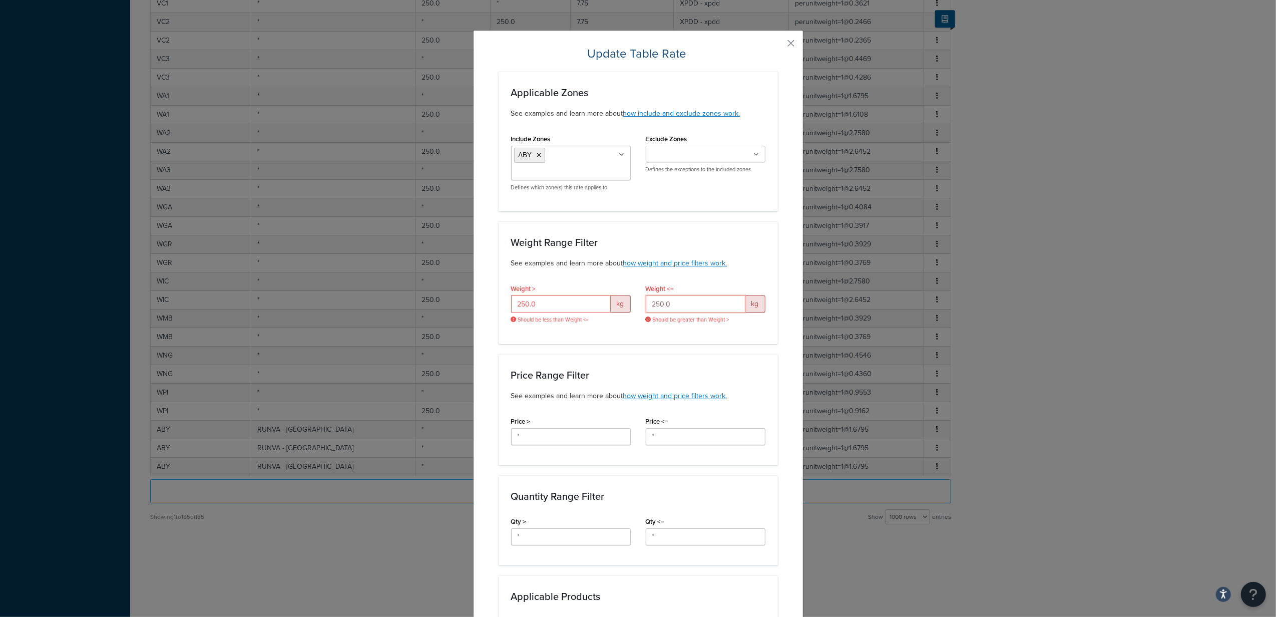
drag, startPoint x: 674, startPoint y: 303, endPoint x: 623, endPoint y: 306, distance: 51.1
click at [623, 306] on div "Weight > 250.0 kg Should be less than Weight <= Weight <= 250.0 kg Should be gr…" at bounding box center [638, 306] width 269 height 50
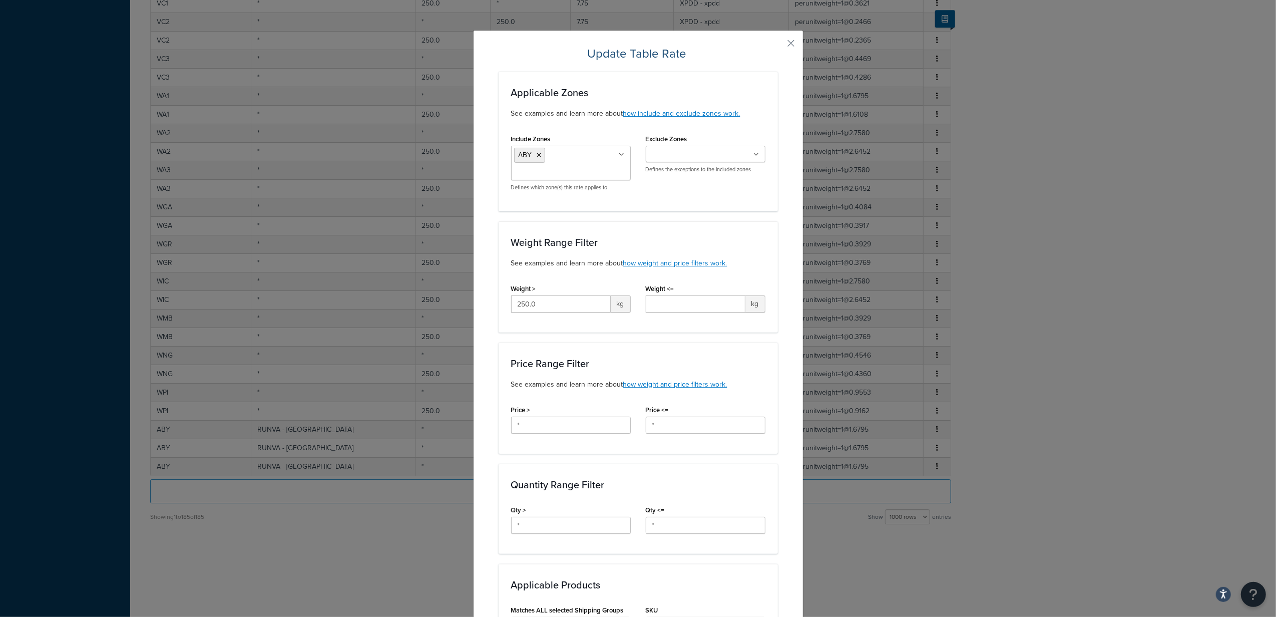
click at [635, 331] on div "Weight Range Filter See examples and learn more about how weight and price filt…" at bounding box center [638, 276] width 279 height 111
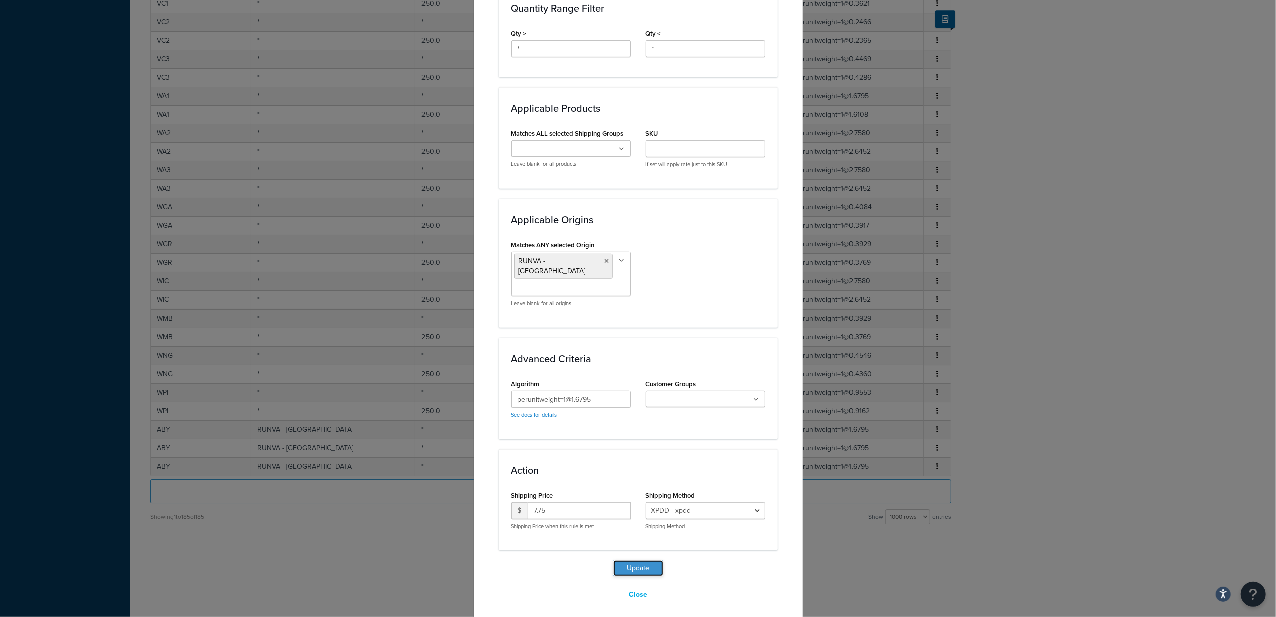
click at [641, 560] on button "Update" at bounding box center [638, 568] width 50 height 16
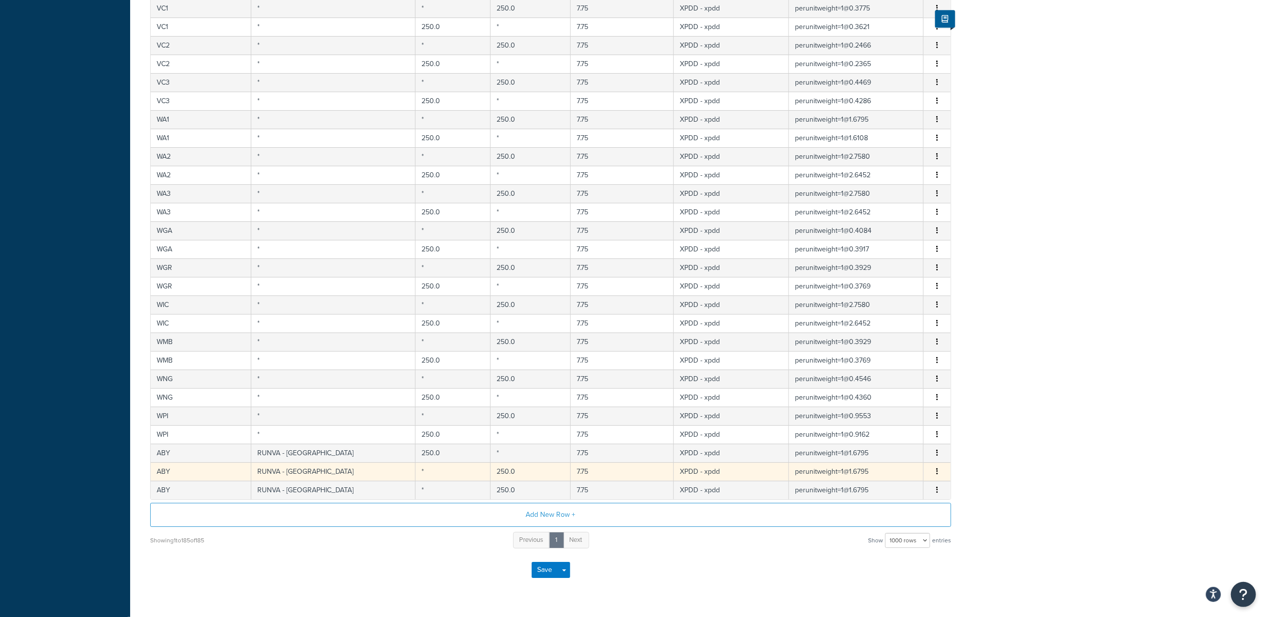
click at [415, 481] on td "*" at bounding box center [452, 471] width 75 height 19
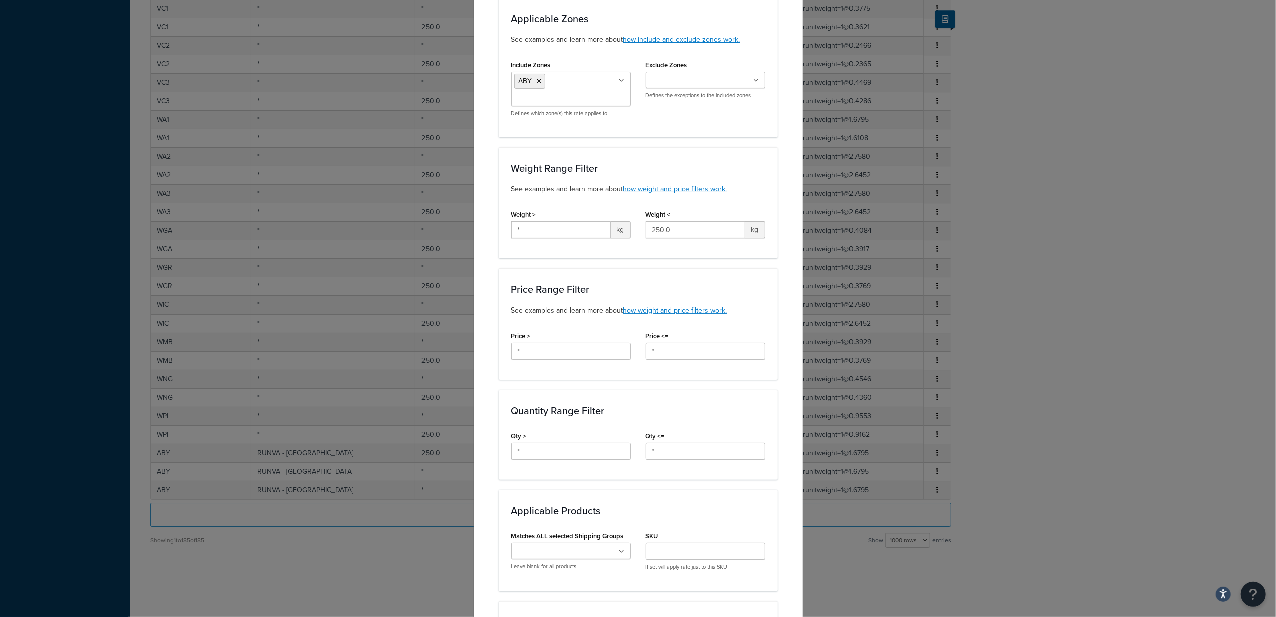
scroll to position [67, 0]
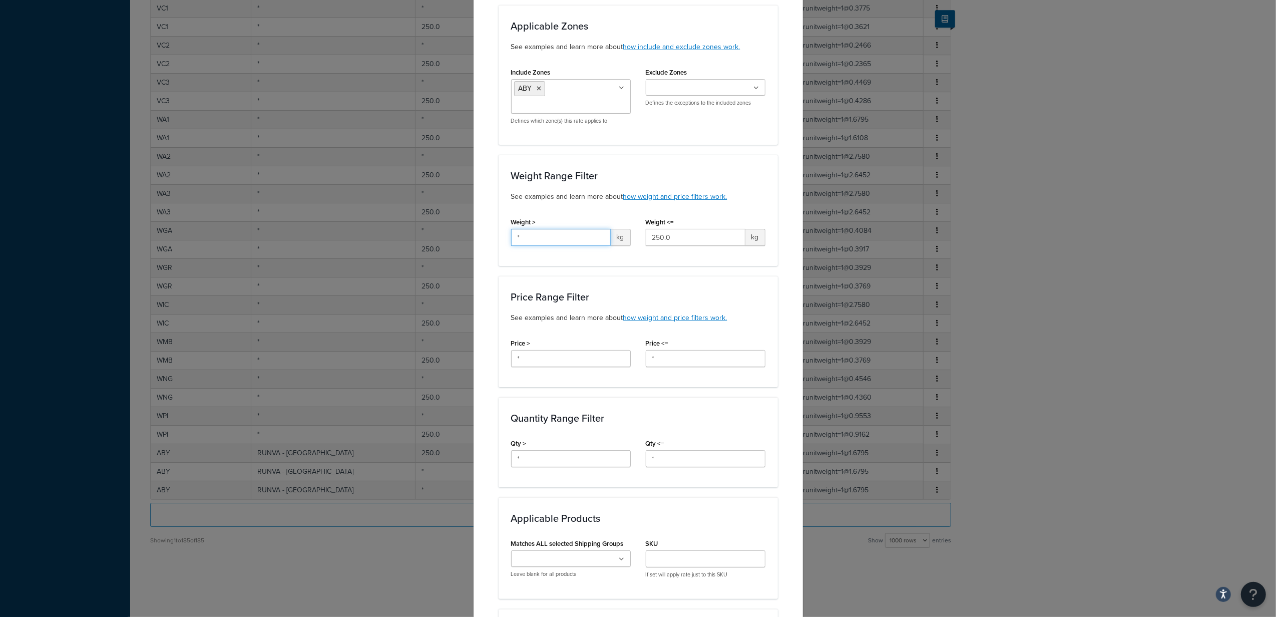
drag, startPoint x: 536, startPoint y: 239, endPoint x: 433, endPoint y: 239, distance: 103.1
click at [433, 239] on div "Update Table Rate Applicable Zones See examples and learn more about how includ…" at bounding box center [638, 308] width 1276 height 617
type input "250.0"
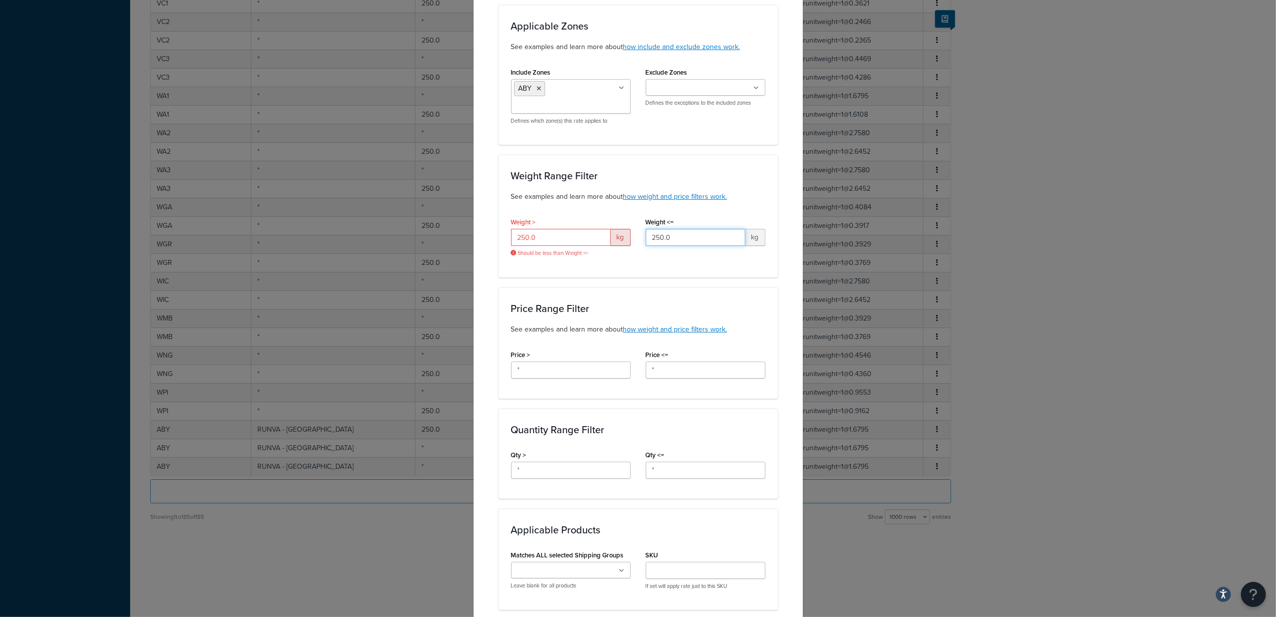
drag, startPoint x: 685, startPoint y: 242, endPoint x: 557, endPoint y: 241, distance: 128.2
click at [557, 241] on div "Weight > 250.0 kg Should be less than Weight <= Weight <= 250.0 kg" at bounding box center [638, 240] width 269 height 50
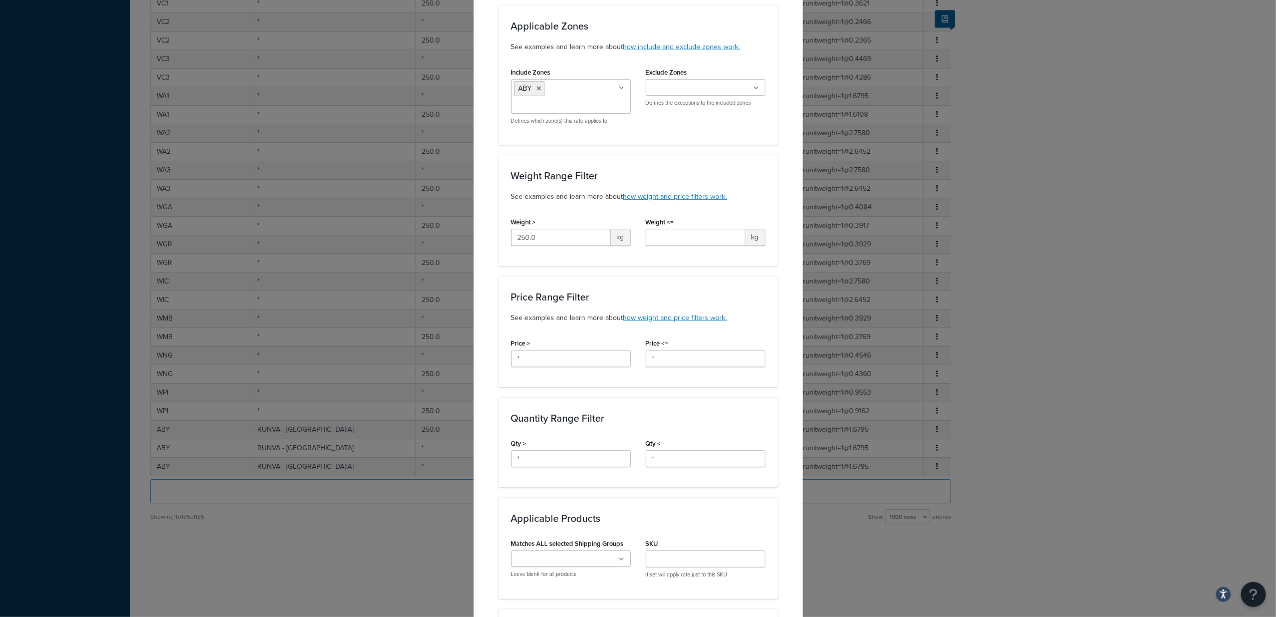
click at [687, 263] on div "Weight Range Filter See examples and learn more about how weight and price filt…" at bounding box center [638, 210] width 279 height 111
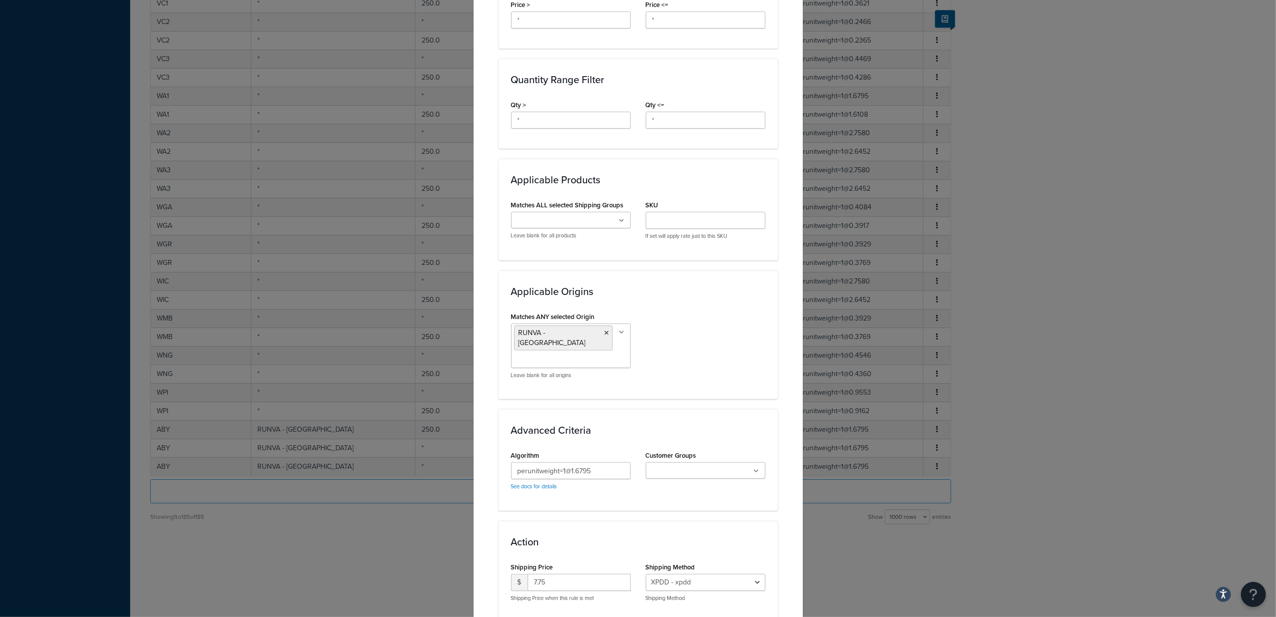
scroll to position [477, 0]
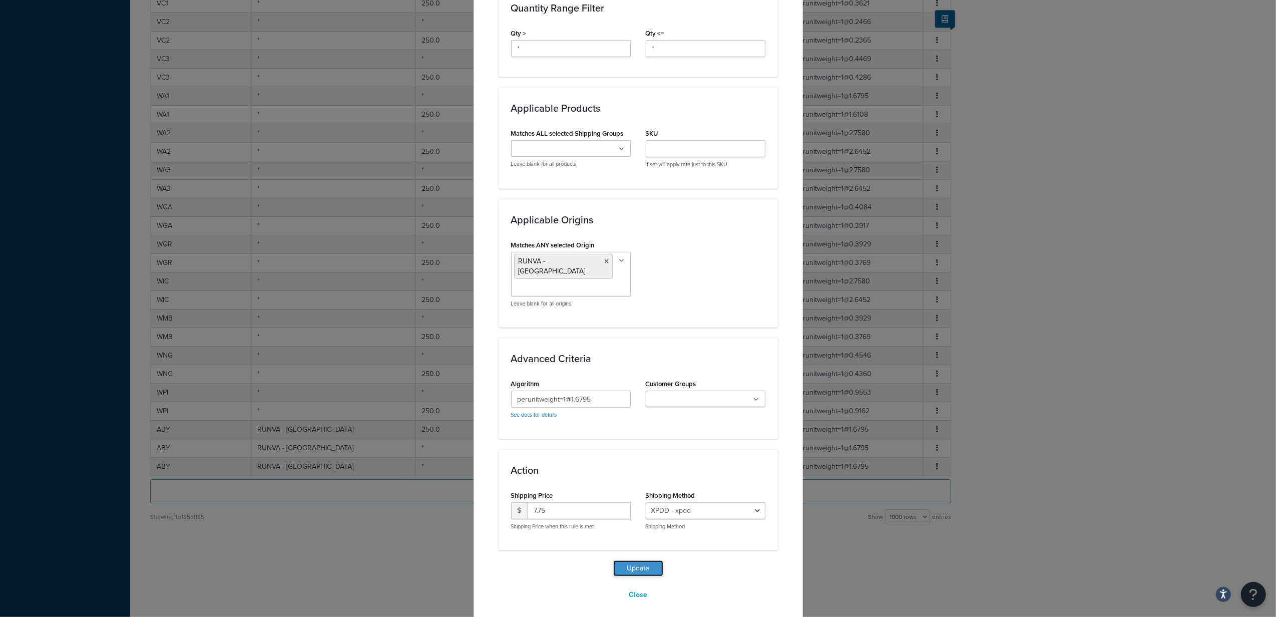
click at [634, 560] on button "Update" at bounding box center [638, 568] width 50 height 16
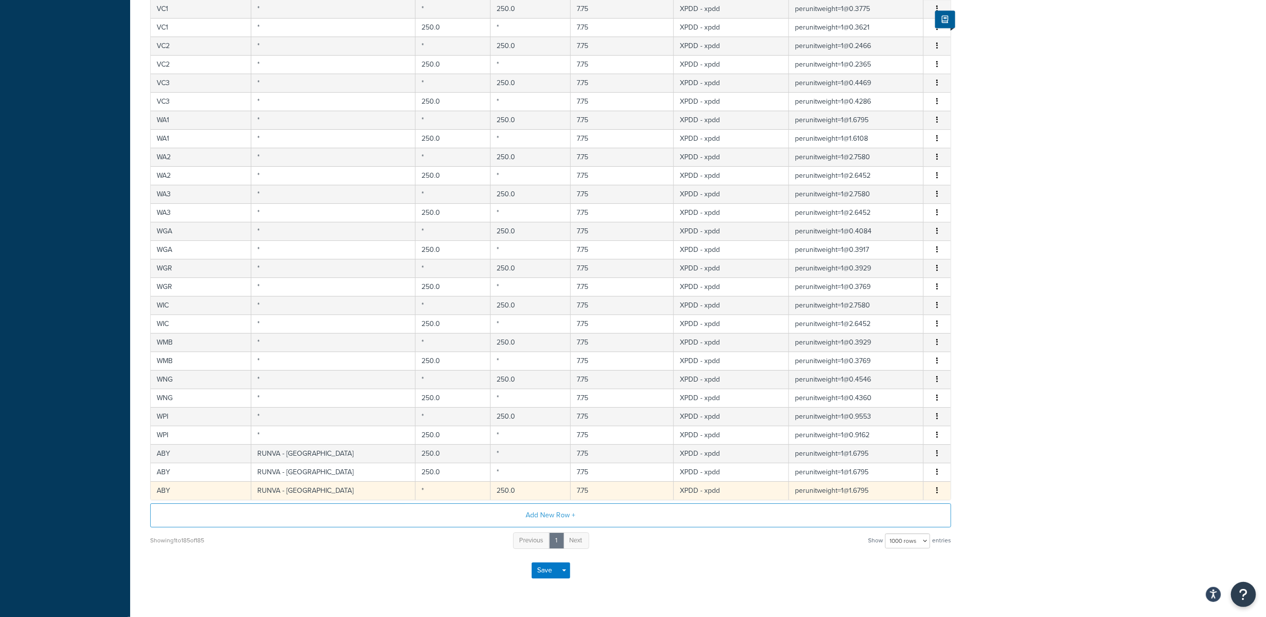
click at [419, 500] on td "*" at bounding box center [452, 490] width 75 height 19
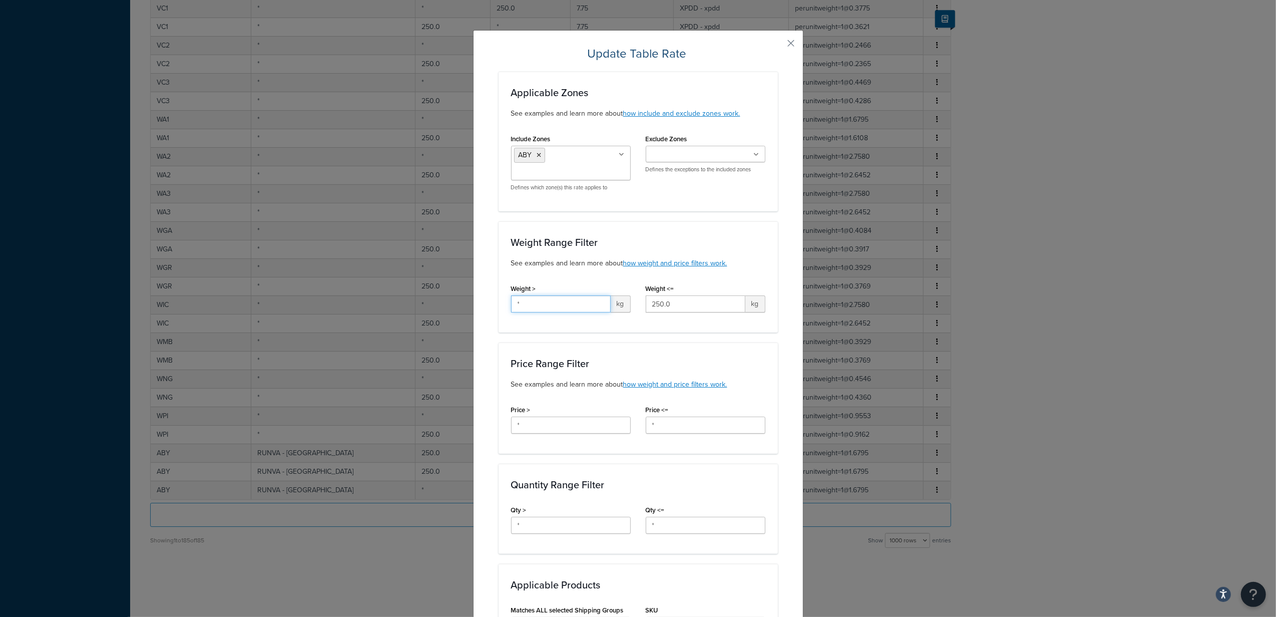
drag, startPoint x: 558, startPoint y: 311, endPoint x: 467, endPoint y: 307, distance: 91.2
click at [467, 307] on div "Update Table Rate Applicable Zones See examples and learn more about how includ…" at bounding box center [638, 308] width 1276 height 617
type input "250.0"
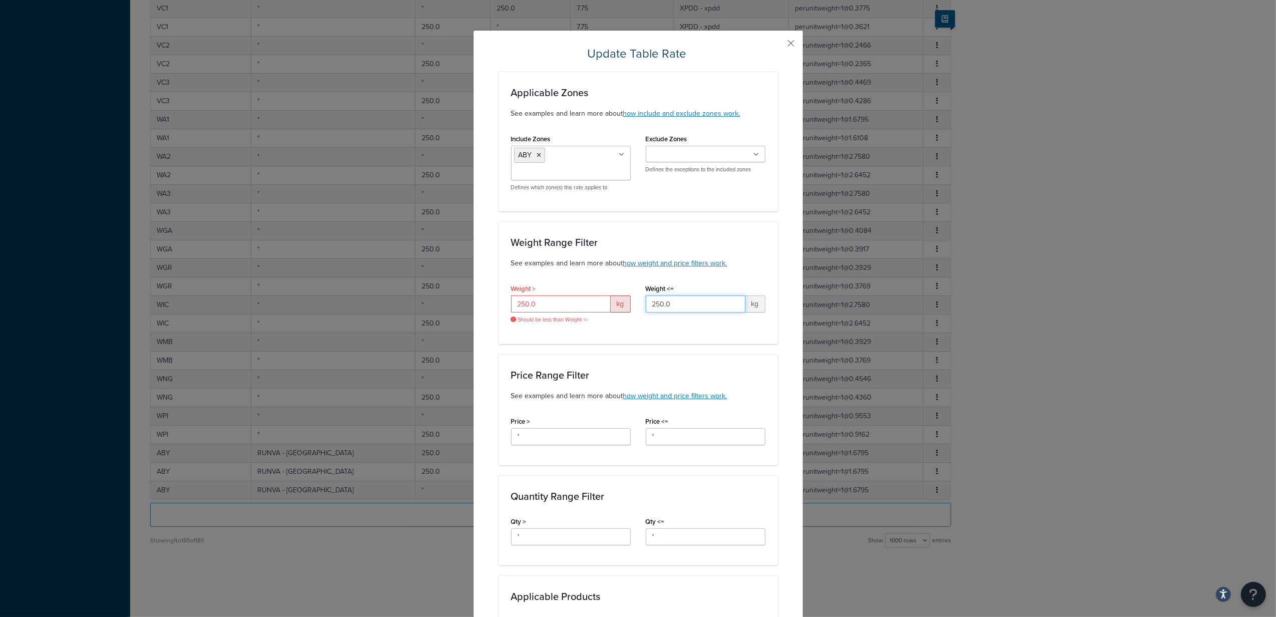
drag, startPoint x: 699, startPoint y: 308, endPoint x: 581, endPoint y: 311, distance: 118.2
click at [581, 311] on div "Weight > 250.0 kg Should be less than Weight <= Weight <= 250.0 kg" at bounding box center [638, 306] width 269 height 50
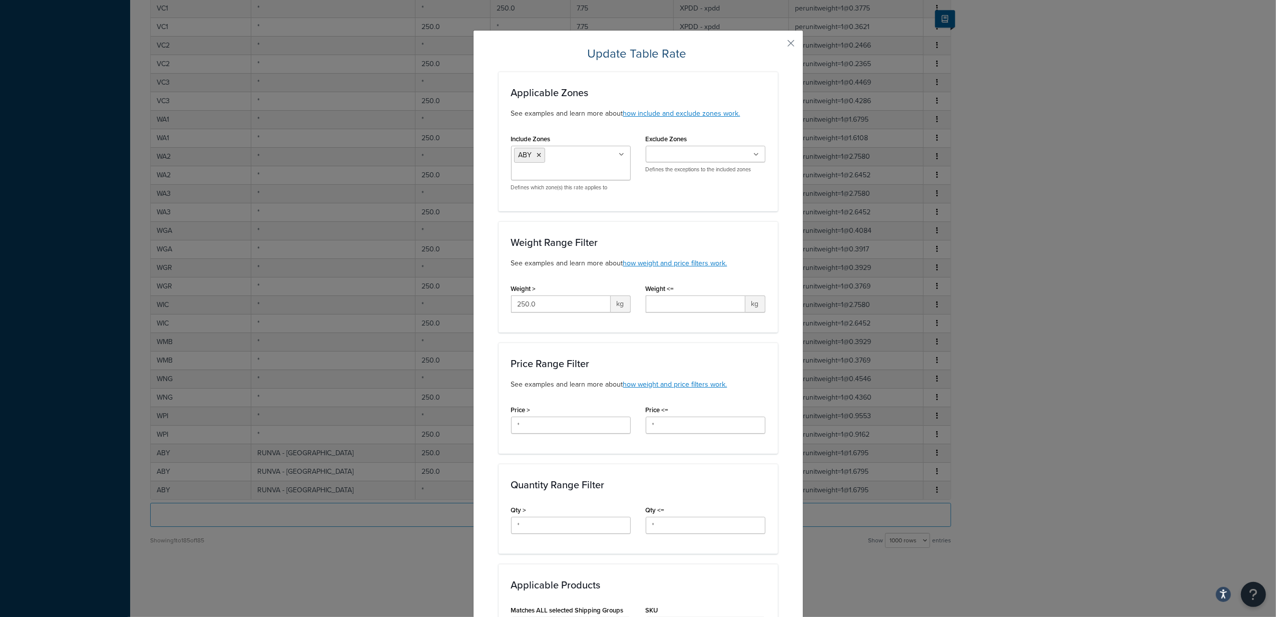
click at [727, 341] on div "Applicable Zones See examples and learn more about how include and exclude zone…" at bounding box center [638, 549] width 279 height 955
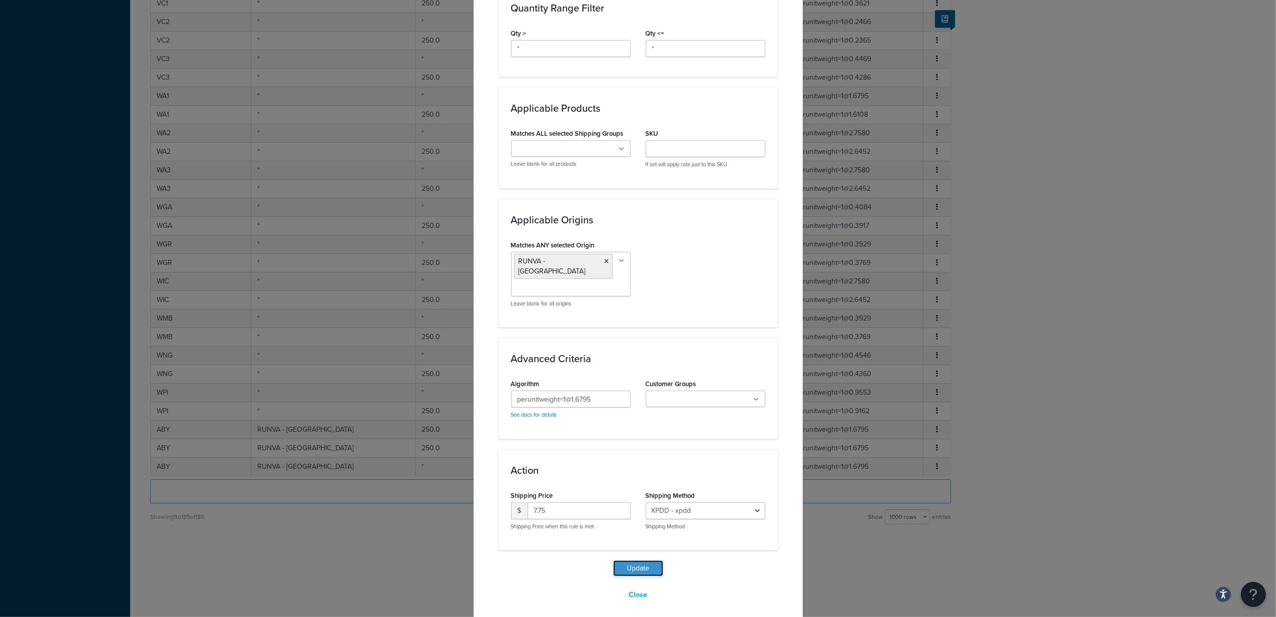
click at [638, 560] on button "Update" at bounding box center [638, 568] width 50 height 16
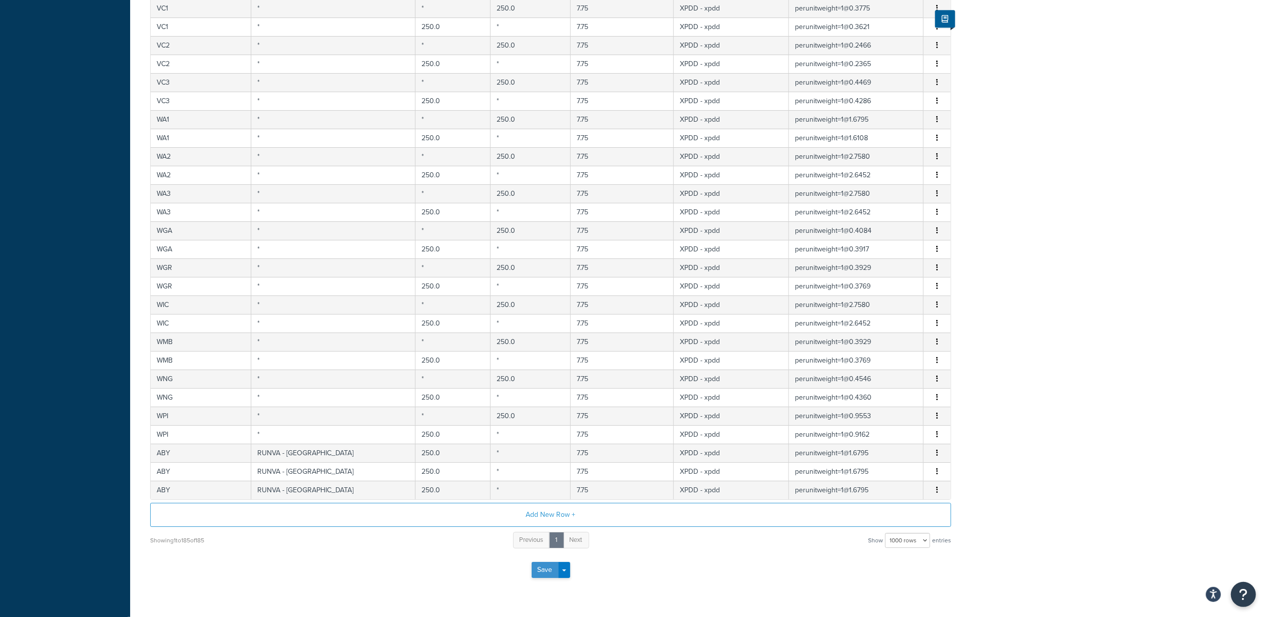
click at [545, 578] on button "Save" at bounding box center [545, 570] width 27 height 16
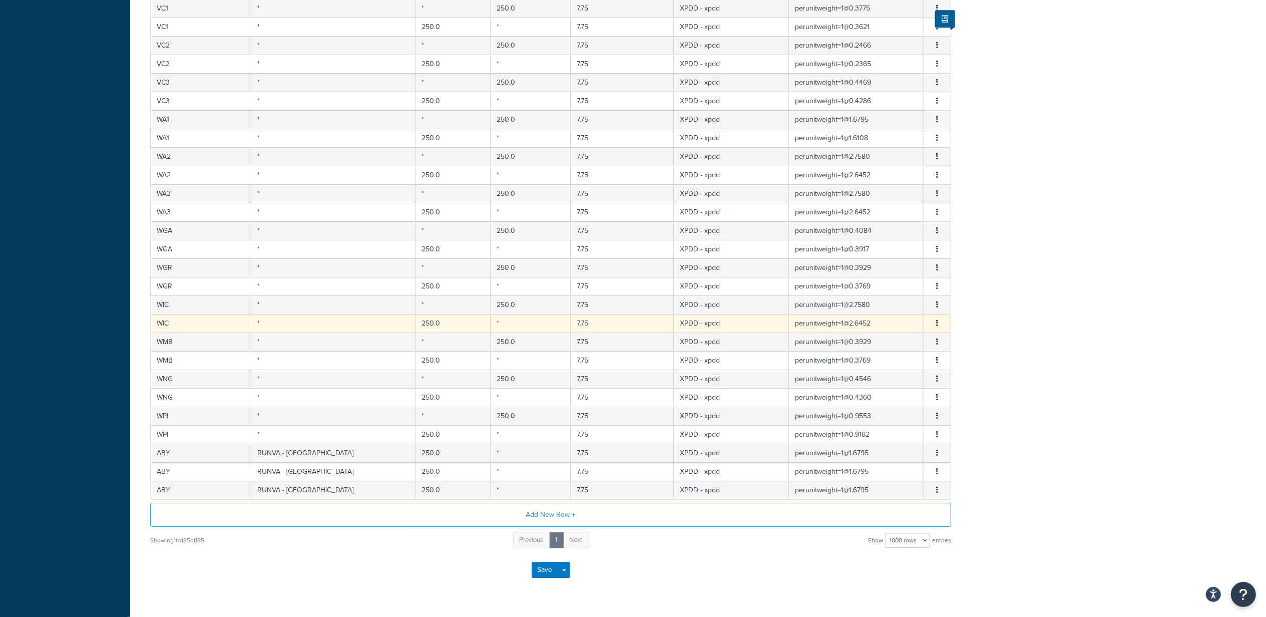
scroll to position [0, 0]
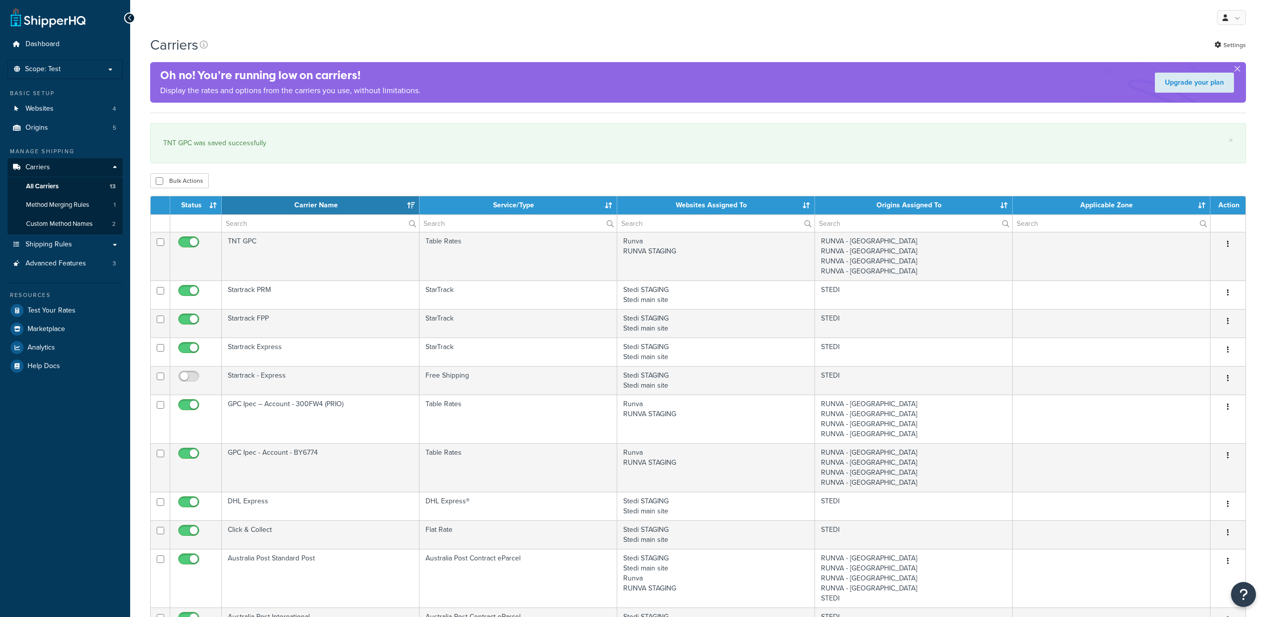
select select "15"
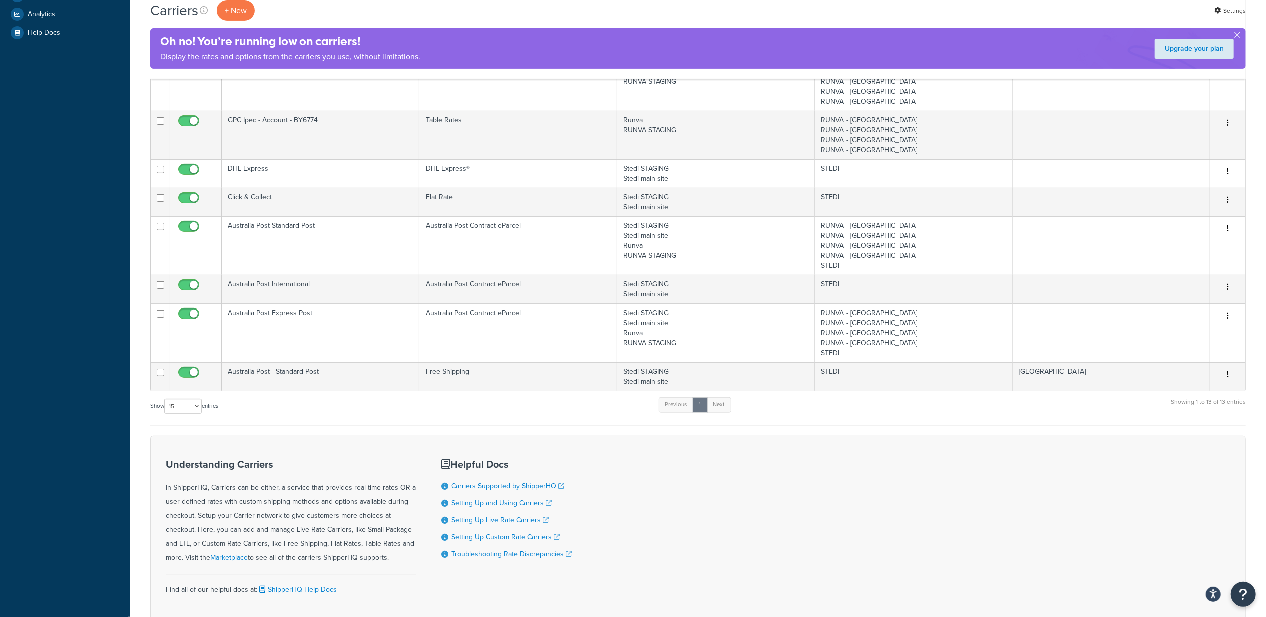
click at [665, 500] on div "Understanding Carriers In ShipperHQ, Carriers can be either, a service that pro…" at bounding box center [698, 532] width 1096 height 192
click at [480, 18] on div "Carriers + New Settings" at bounding box center [698, 10] width 1096 height 21
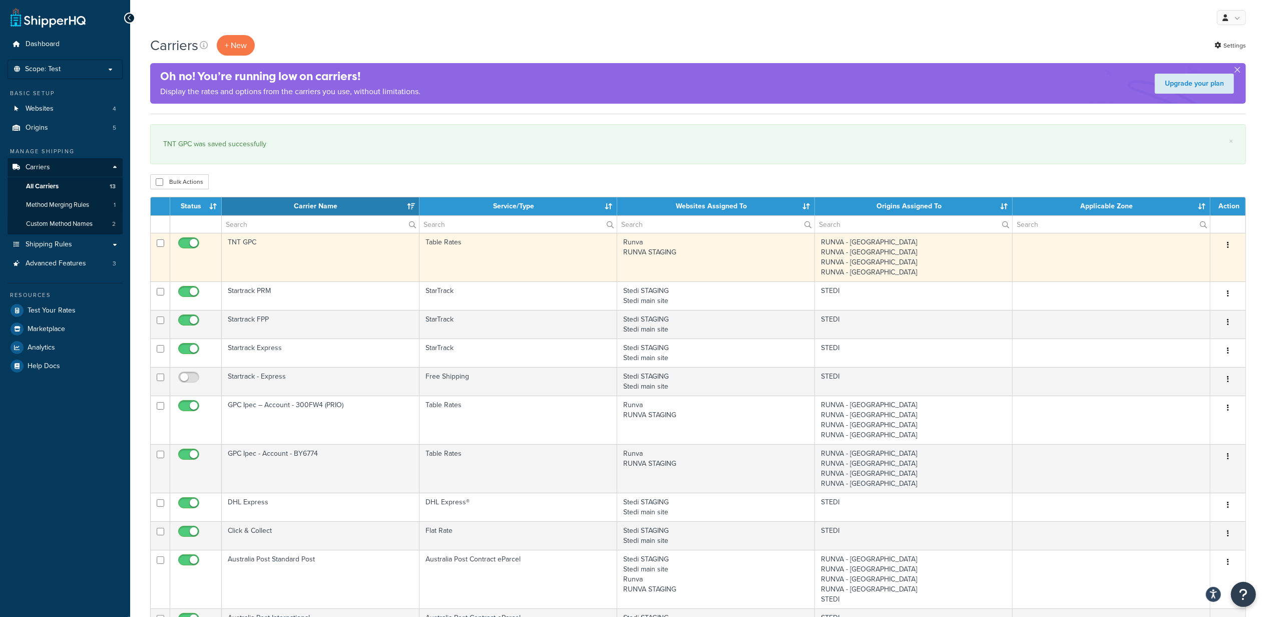
click at [584, 267] on td "Table Rates" at bounding box center [519, 257] width 198 height 49
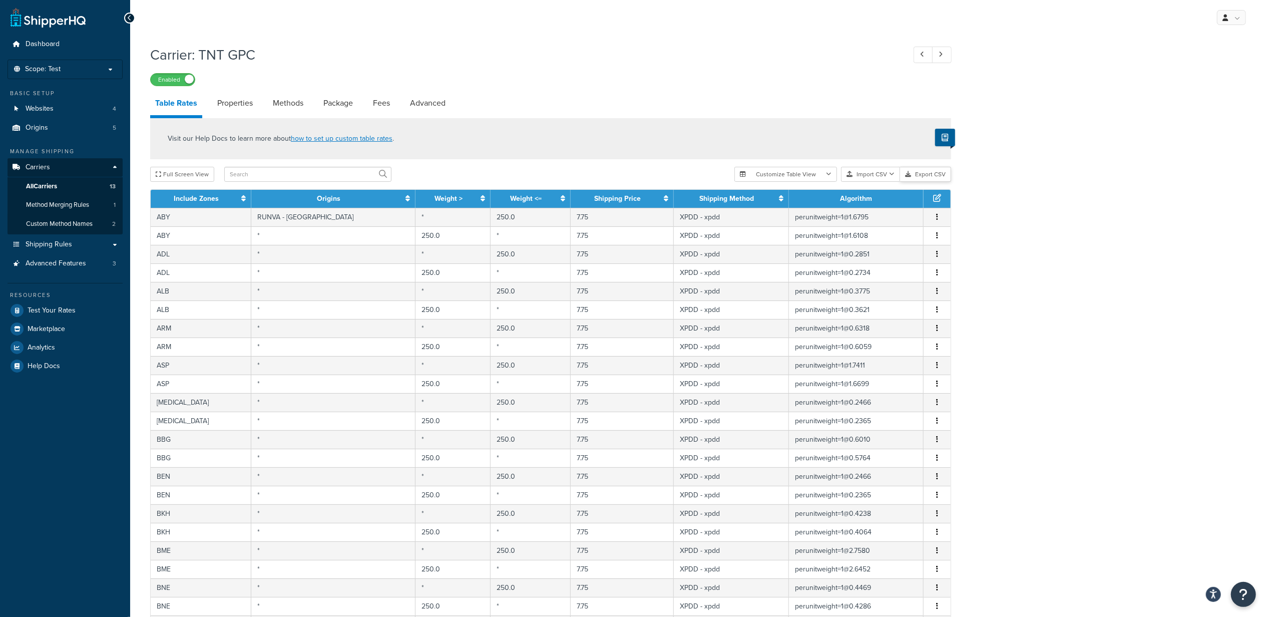
click at [937, 175] on button "Export CSV" at bounding box center [925, 174] width 51 height 15
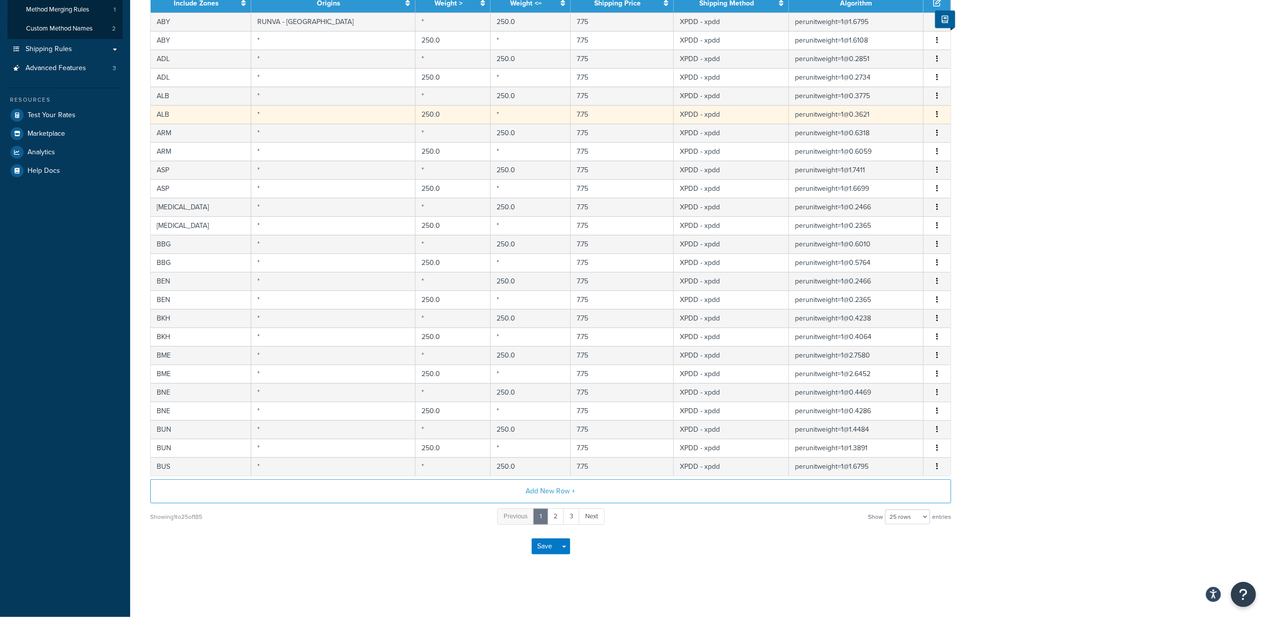
scroll to position [200, 0]
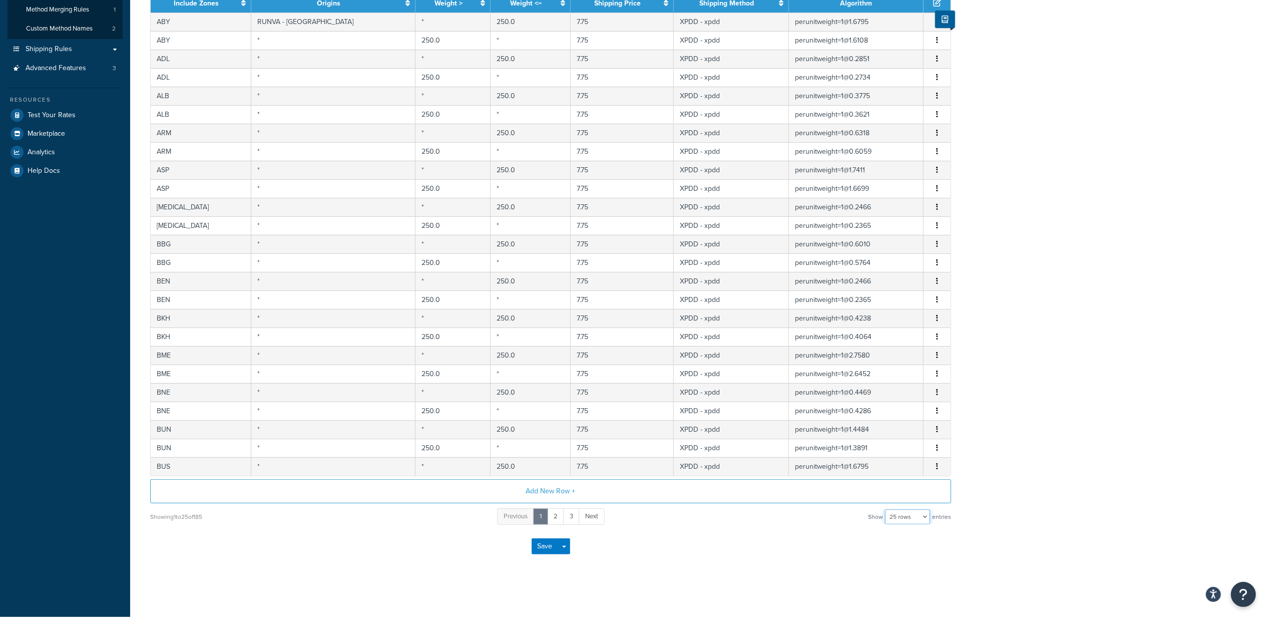
click at [900, 521] on select "10 rows 15 rows 25 rows 50 rows 100 rows 1000 rows" at bounding box center [907, 516] width 45 height 15
select select "1000"
click at [886, 509] on select "10 rows 15 rows 25 rows 50 rows 100 rows 1000 rows" at bounding box center [907, 516] width 45 height 15
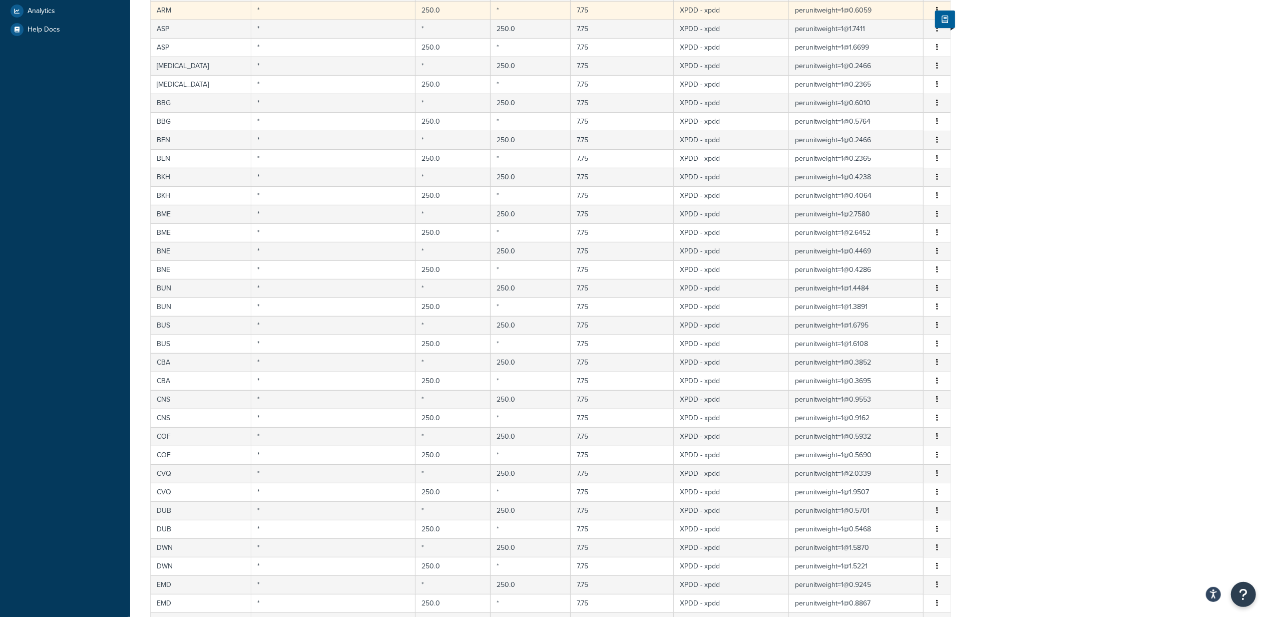
scroll to position [0, 0]
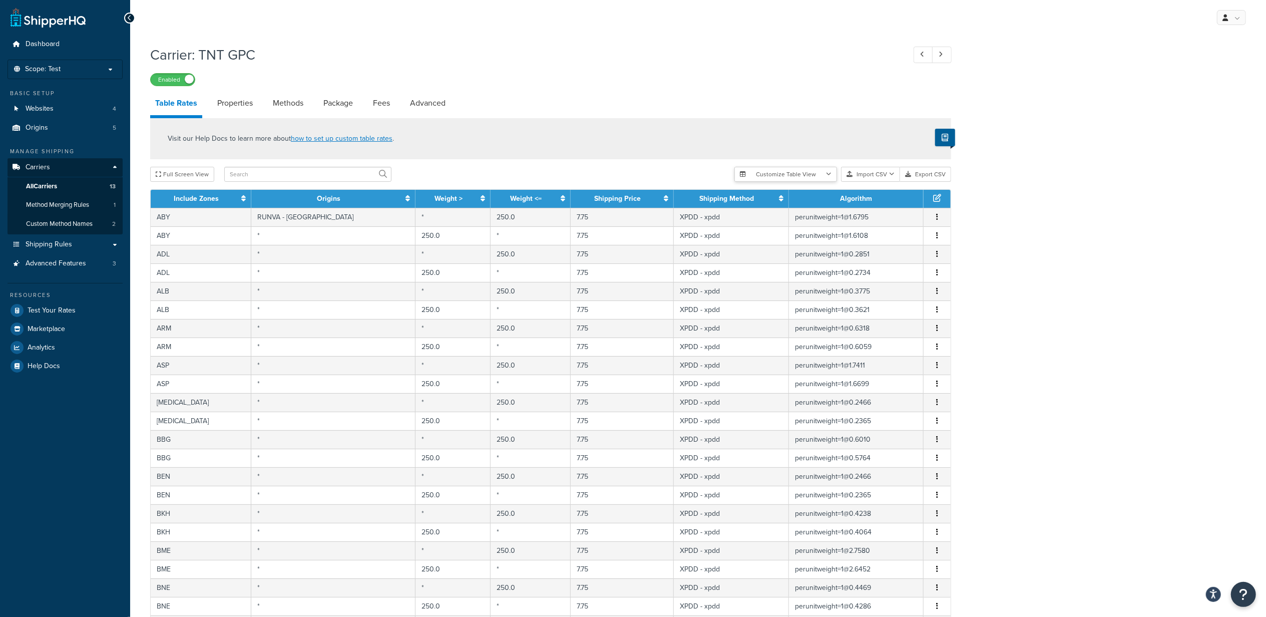
click at [801, 173] on button "Customize Table View" at bounding box center [785, 174] width 103 height 15
click at [877, 176] on button "Import CSV" at bounding box center [870, 174] width 59 height 15
click at [898, 182] on div "Customize Table View Show all columns Show selected columns Import CSV Import a…" at bounding box center [842, 174] width 217 height 15
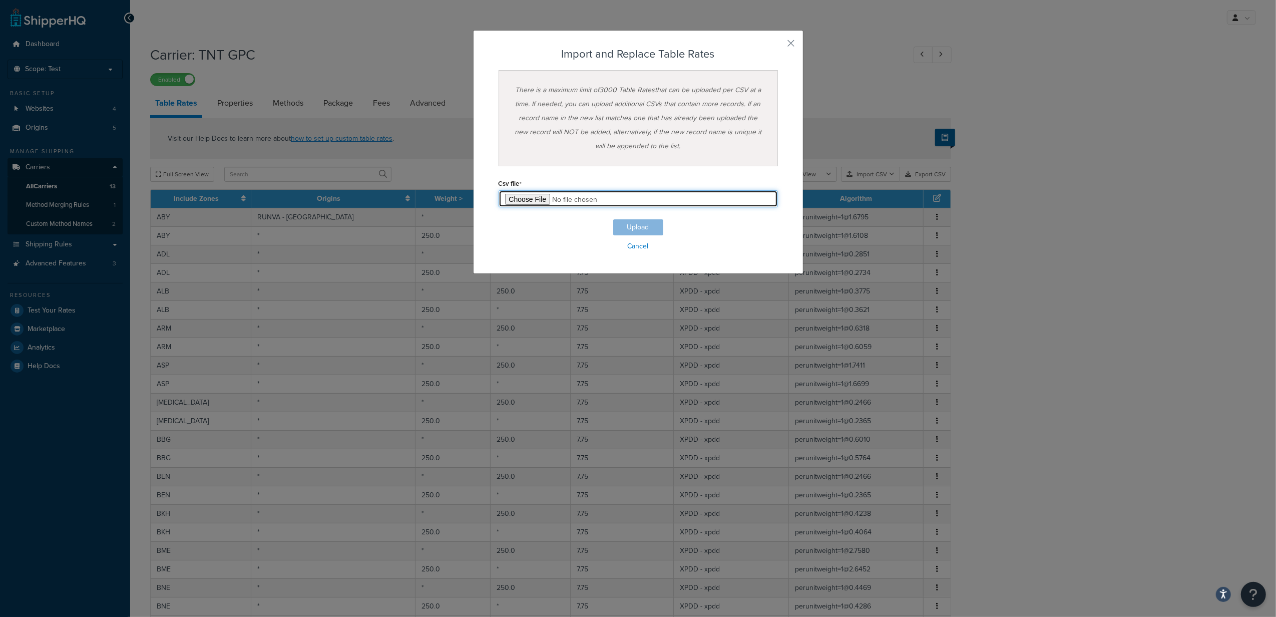
click at [533, 201] on input "file" at bounding box center [638, 198] width 279 height 17
type input "C:\fakepath\Table Rate Export-2025-08-22 0227.csv"
click at [633, 223] on button "Upload" at bounding box center [638, 227] width 50 height 16
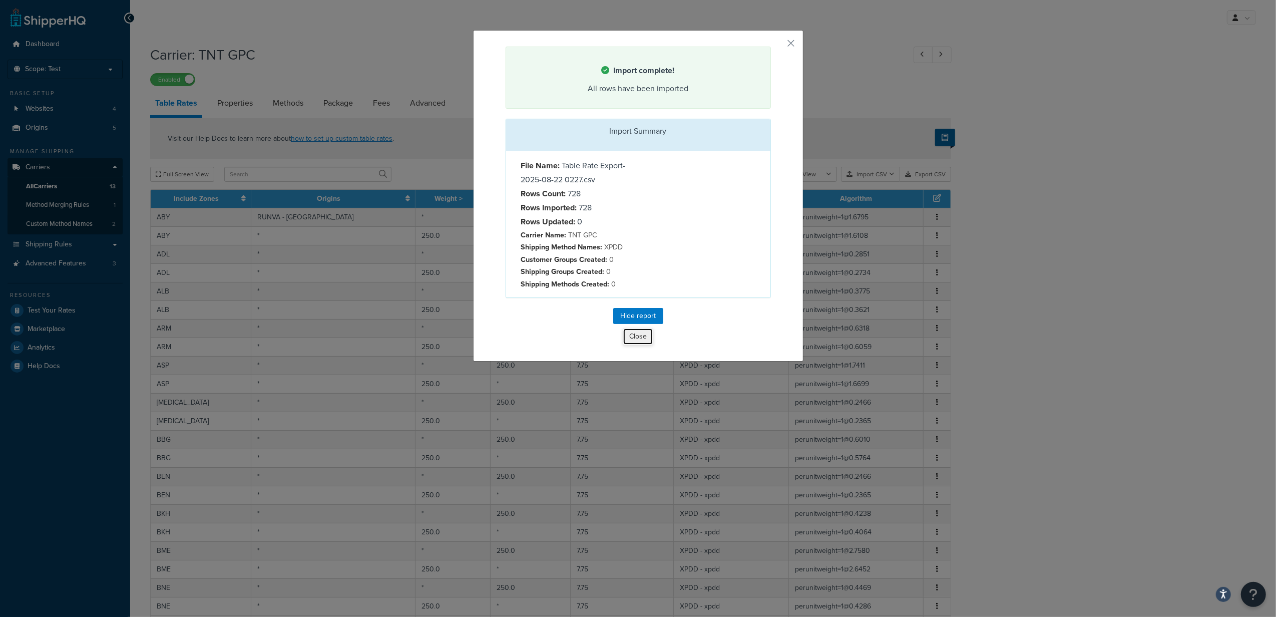
click at [629, 340] on button "Close" at bounding box center [638, 336] width 31 height 17
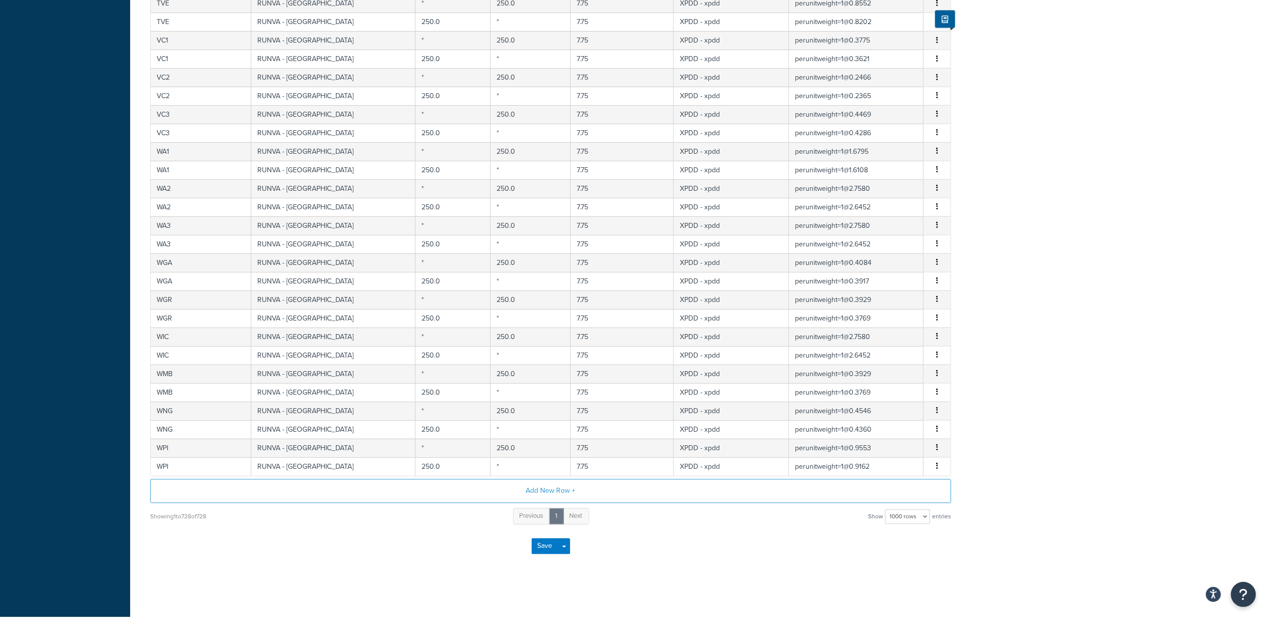
click at [529, 547] on div "Save Save Dropdown Save and Edit" at bounding box center [550, 546] width 801 height 41
click at [548, 549] on button "Save" at bounding box center [545, 546] width 27 height 16
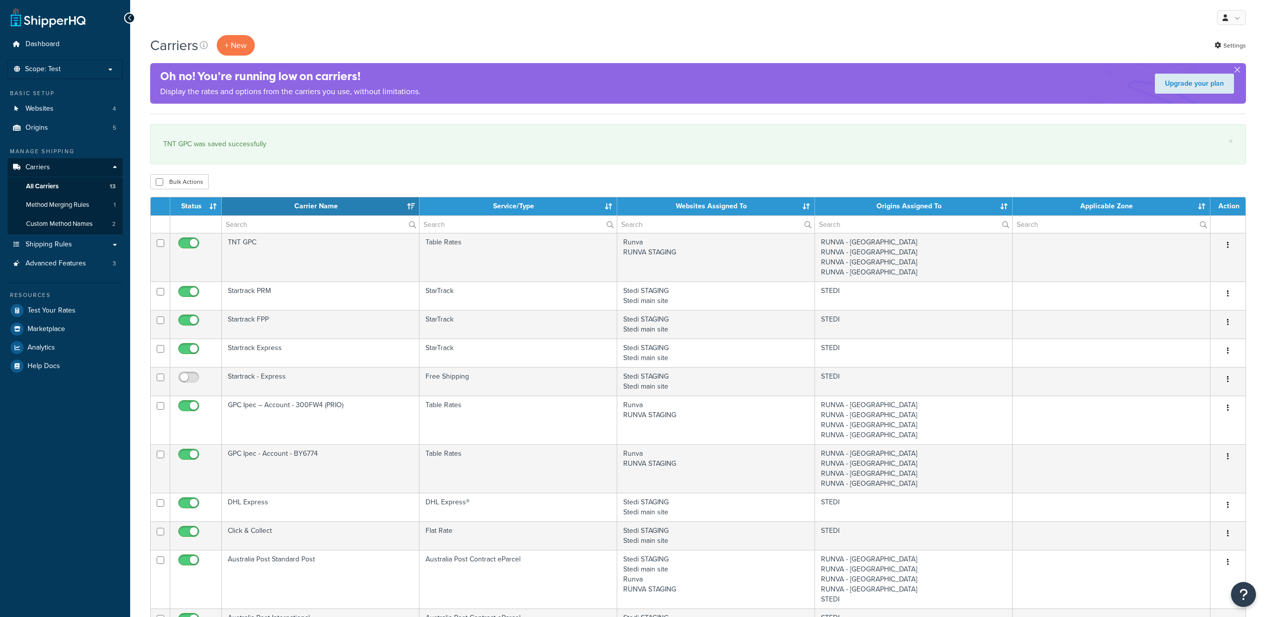
select select "15"
